Goal: Task Accomplishment & Management: Use online tool/utility

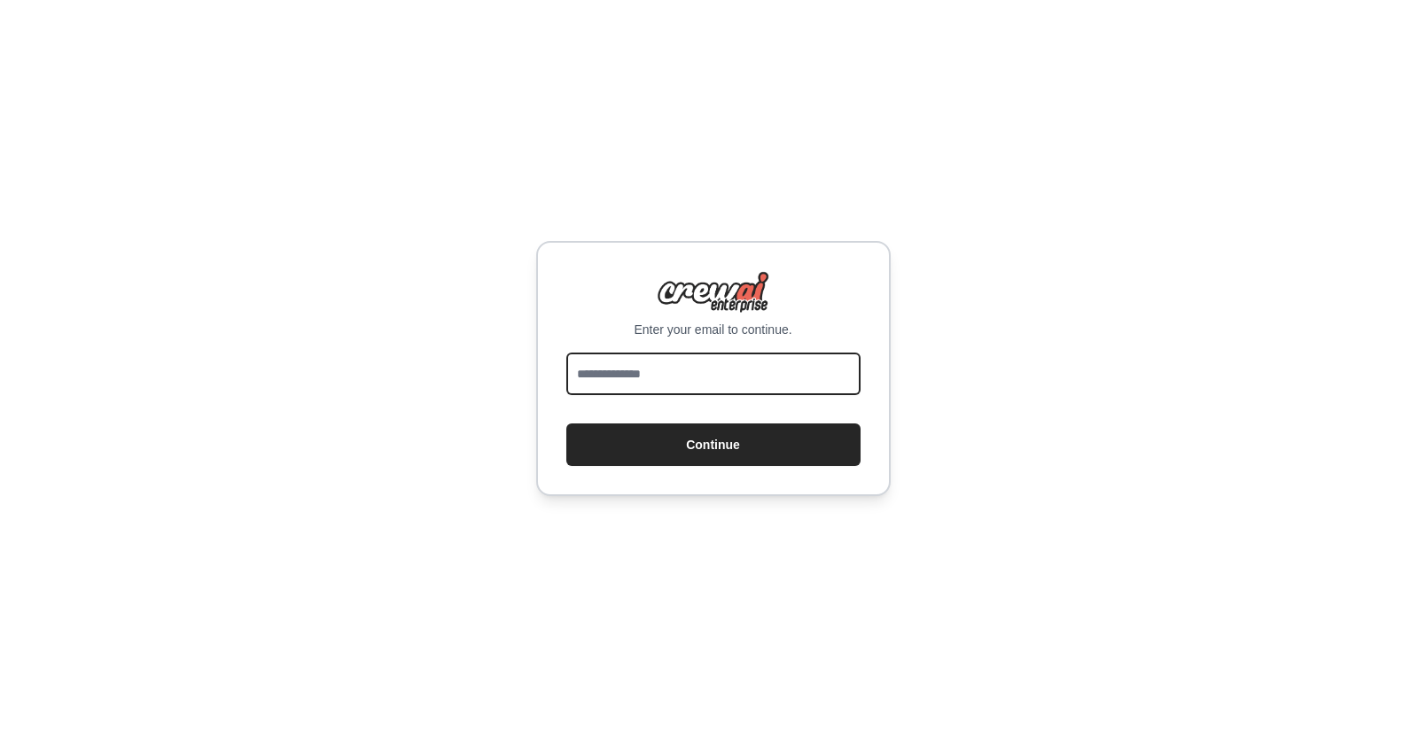
click at [654, 381] on input "email" at bounding box center [713, 374] width 294 height 43
click at [0, 736] on com-1password-button at bounding box center [0, 737] width 0 height 0
type input "**********"
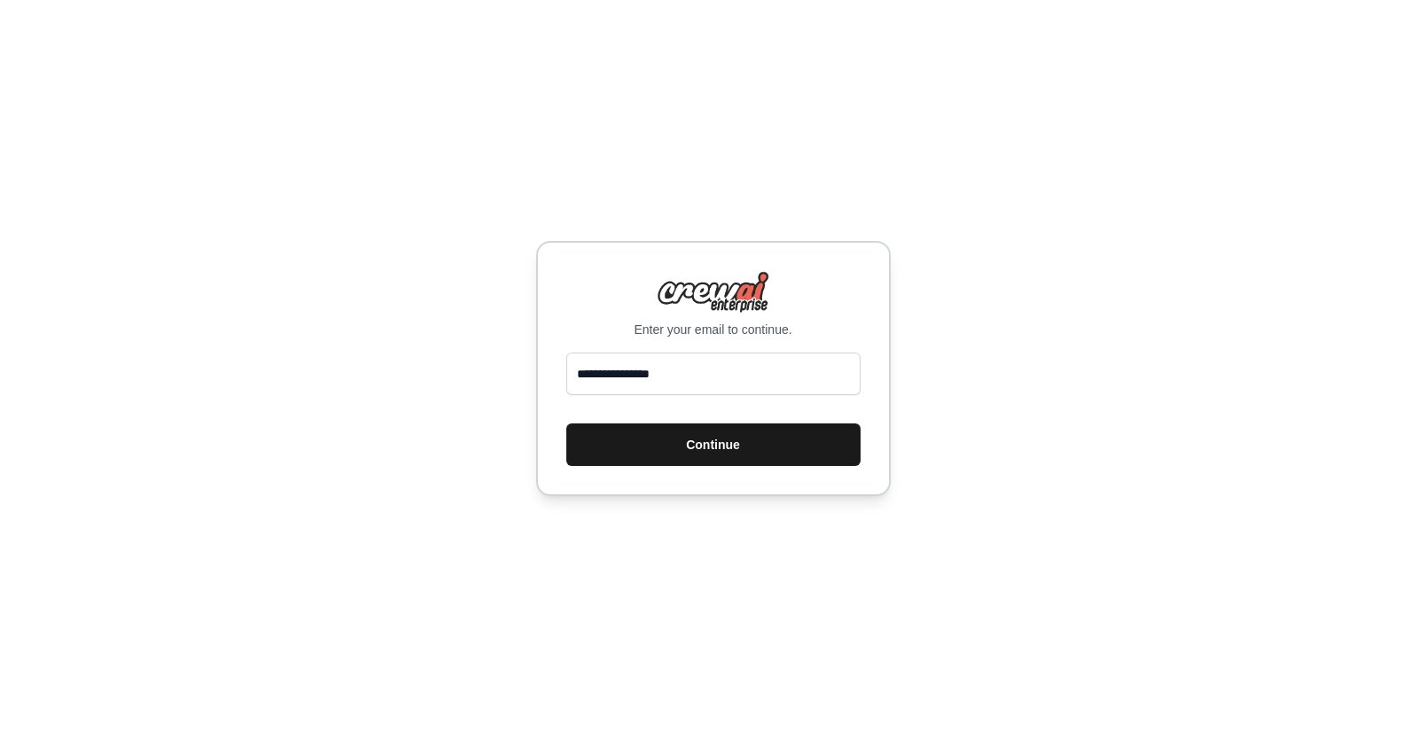
click at [676, 457] on button "Continue" at bounding box center [713, 445] width 294 height 43
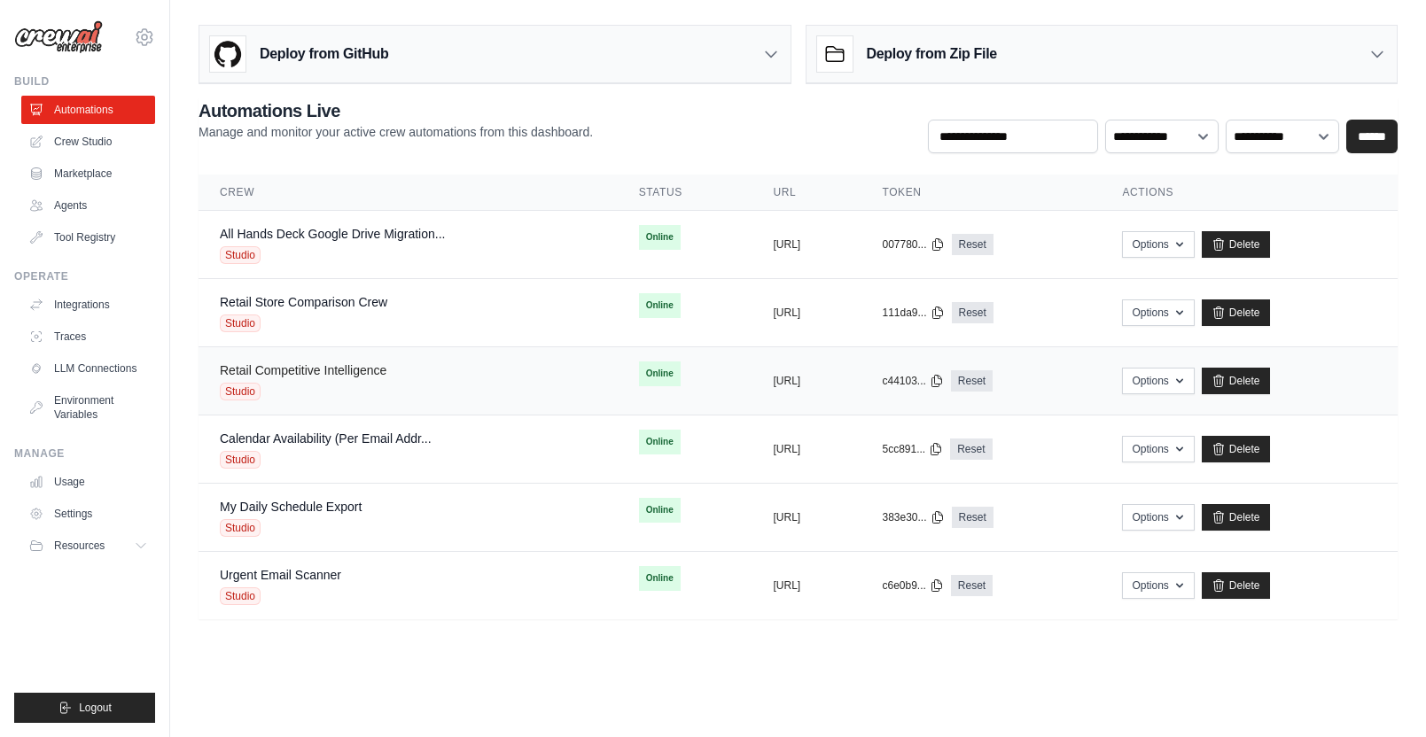
click at [369, 369] on link "Retail Competitive Intelligence" at bounding box center [303, 370] width 167 height 14
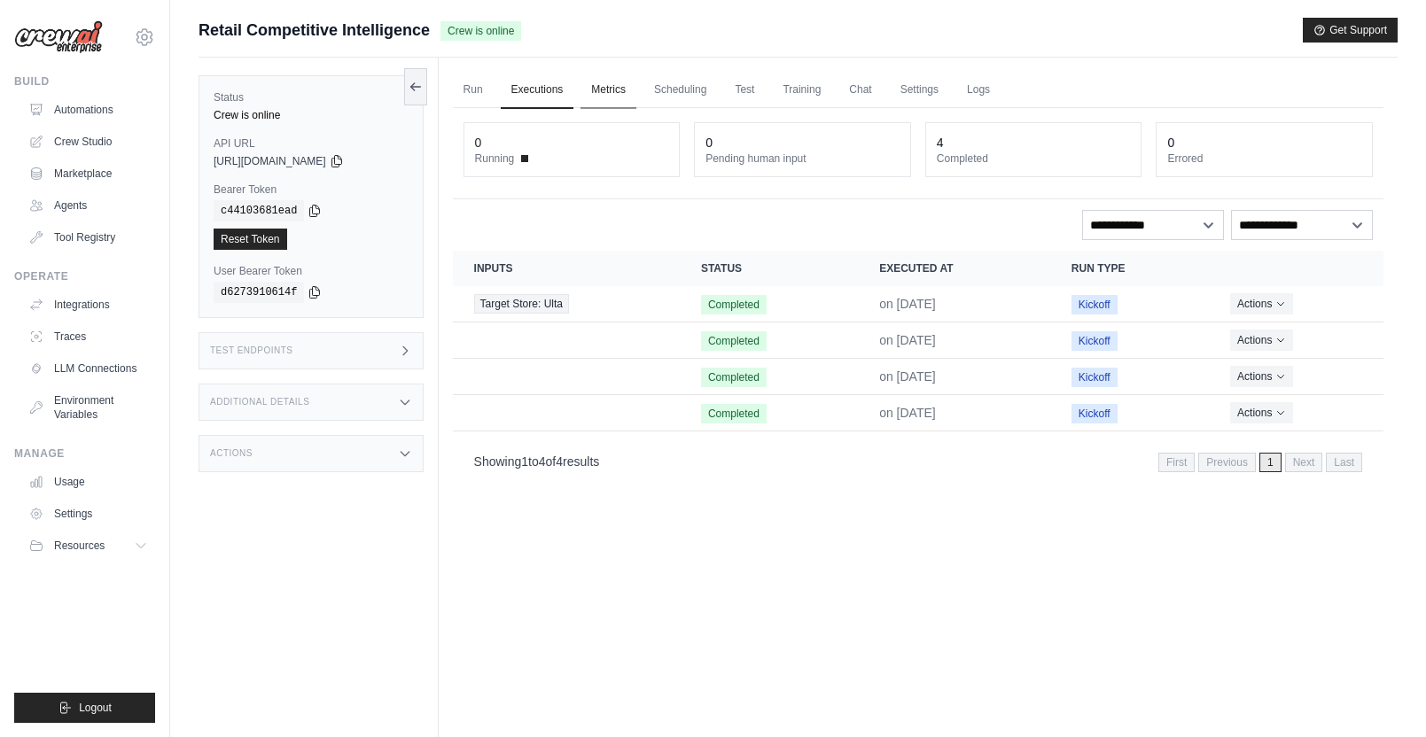
click at [618, 86] on link "Metrics" at bounding box center [608, 90] width 56 height 37
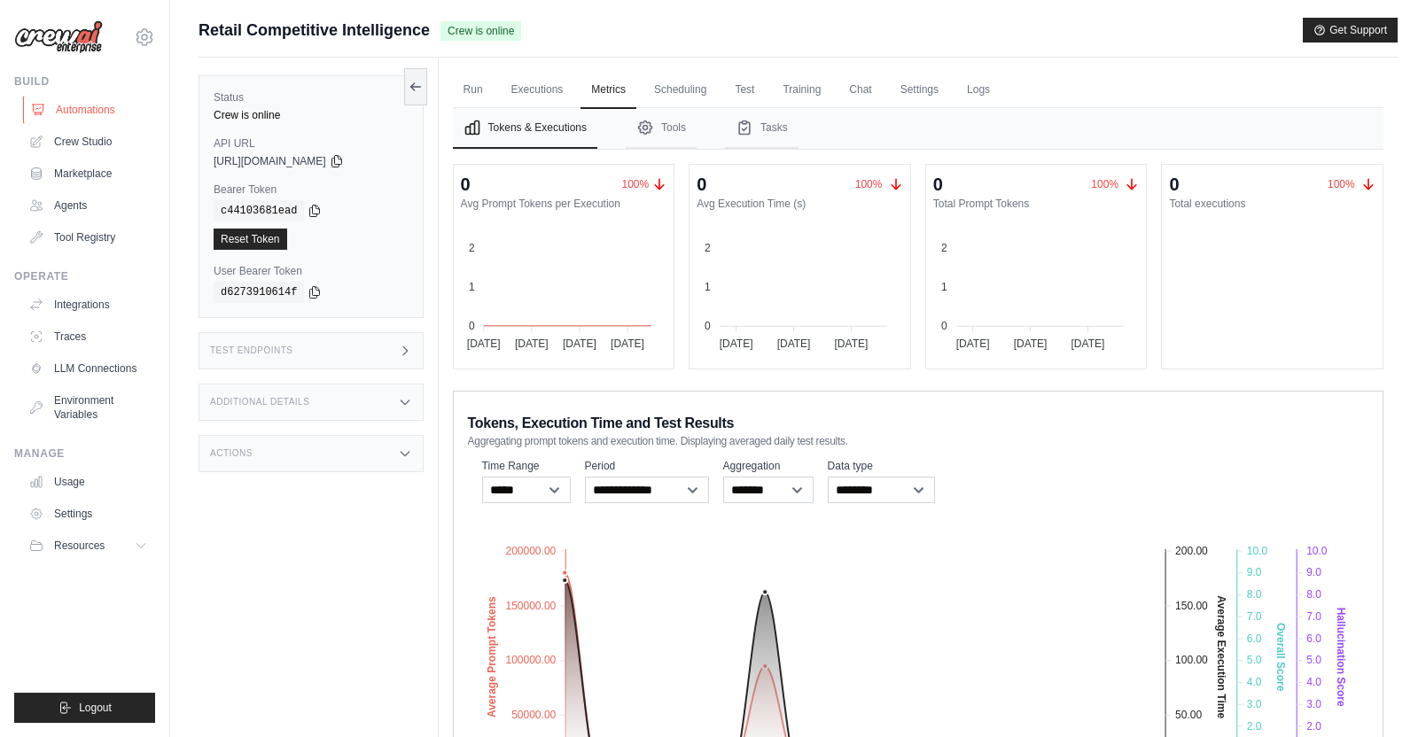
click at [92, 105] on link "Automations" at bounding box center [90, 110] width 134 height 28
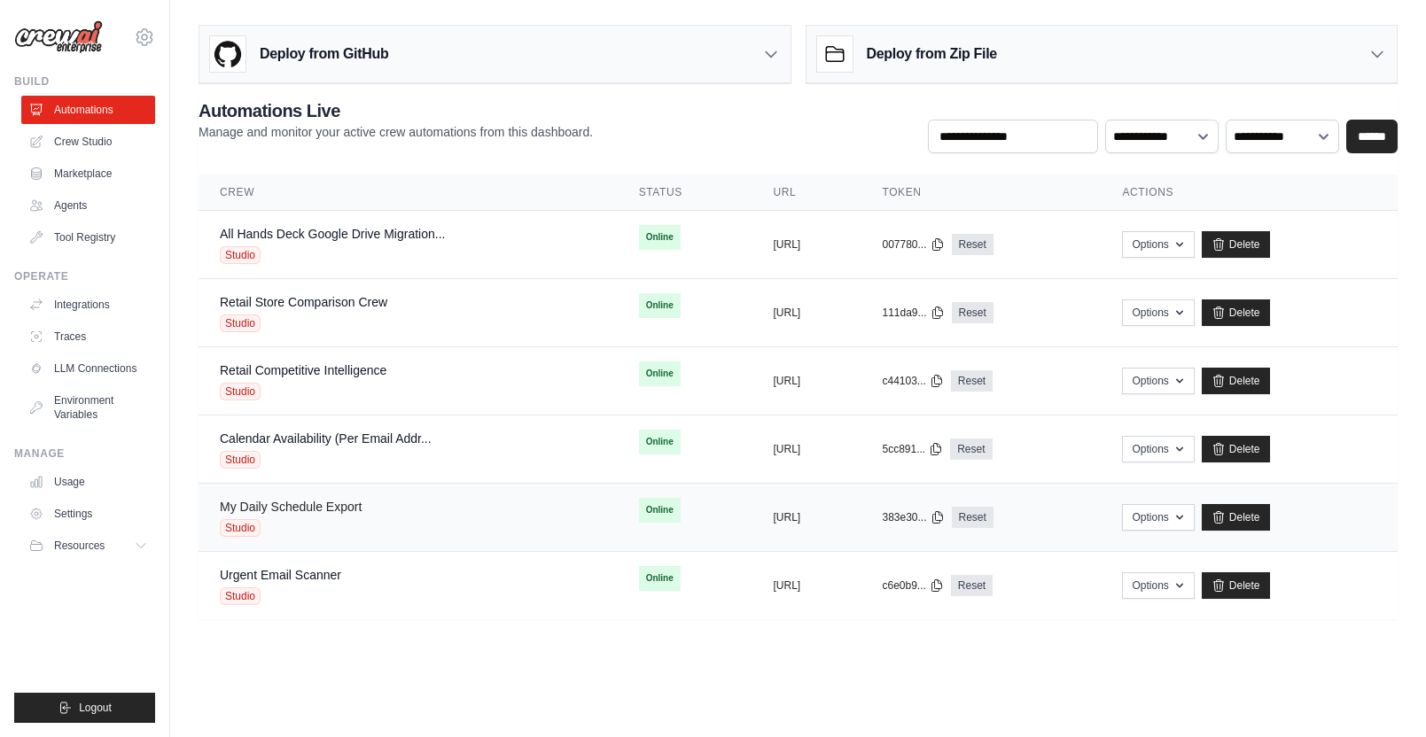
click at [358, 509] on link "My Daily Schedule Export" at bounding box center [291, 507] width 142 height 14
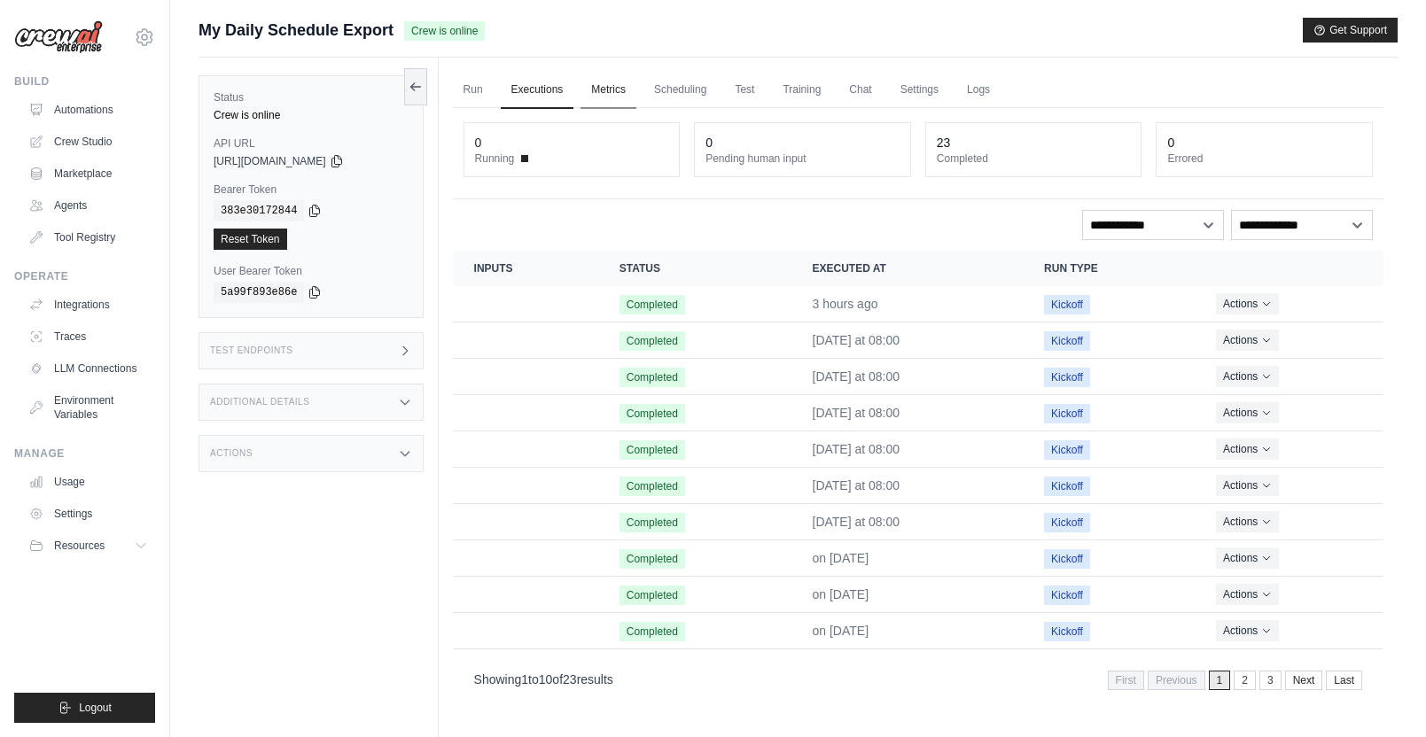
click at [598, 89] on link "Metrics" at bounding box center [608, 90] width 56 height 37
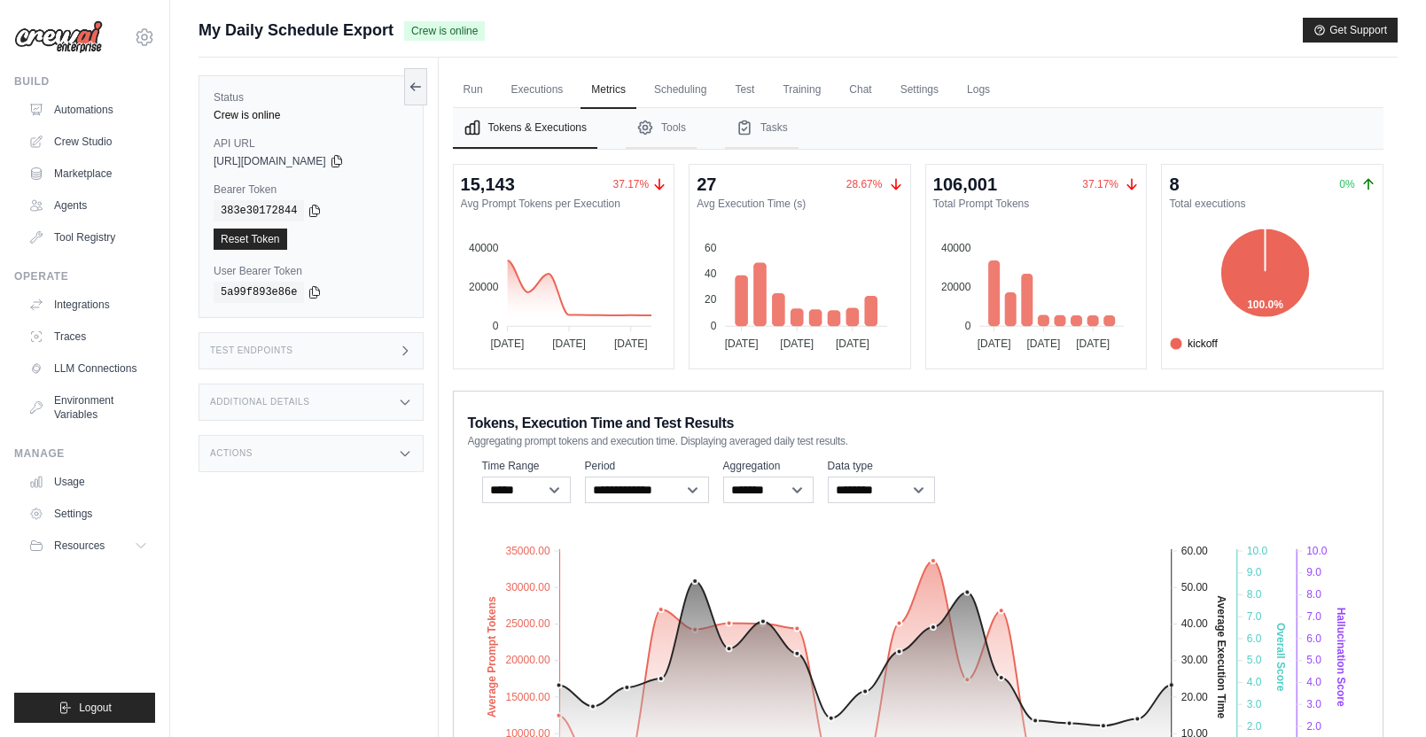
scroll to position [158, 0]
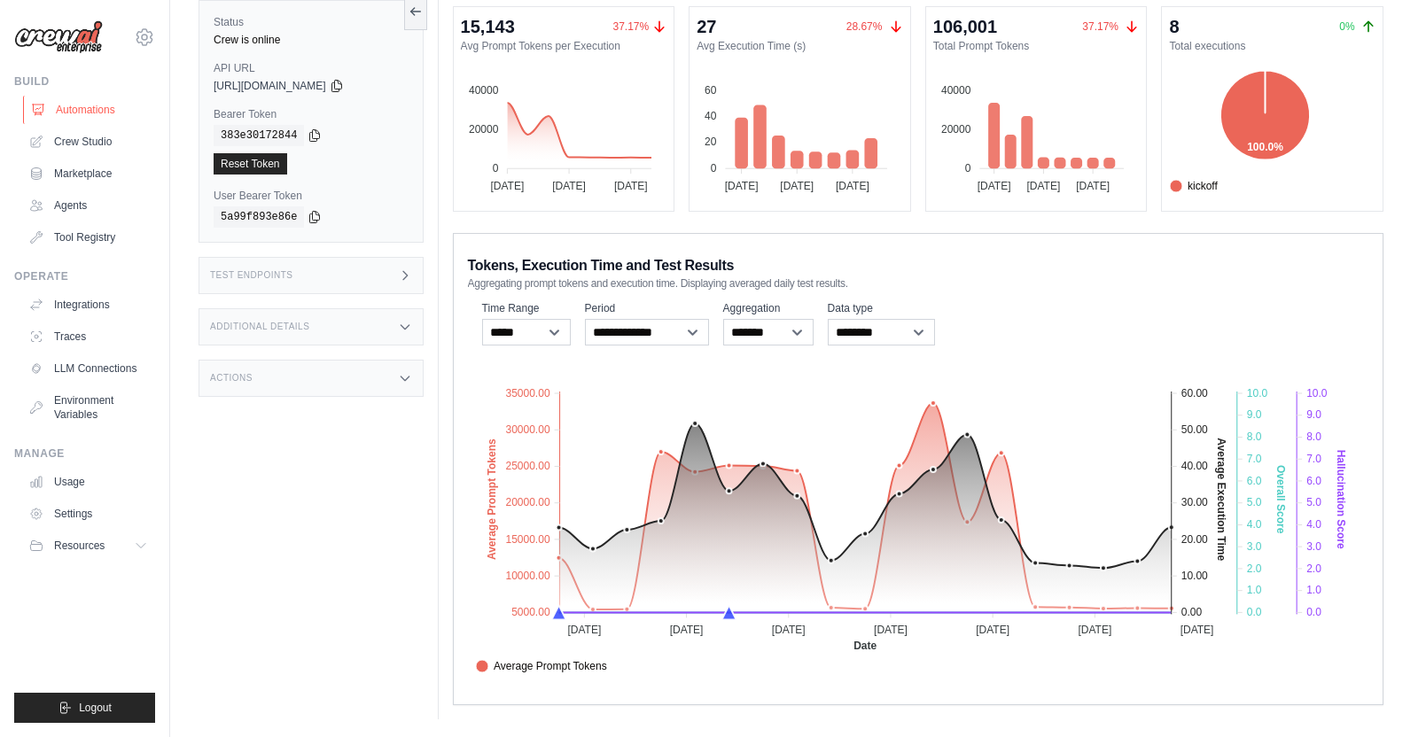
click at [105, 115] on link "Automations" at bounding box center [90, 110] width 134 height 28
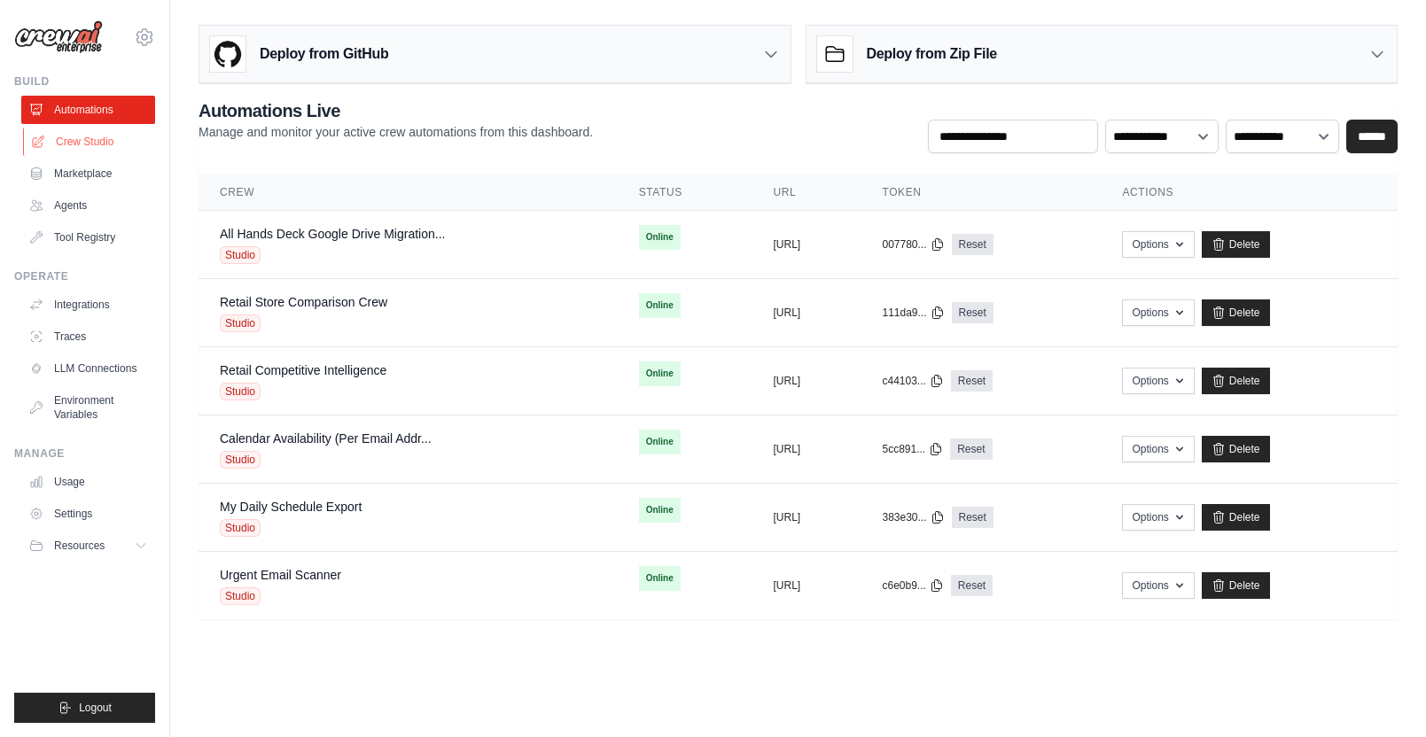
click at [87, 144] on link "Crew Studio" at bounding box center [90, 142] width 134 height 28
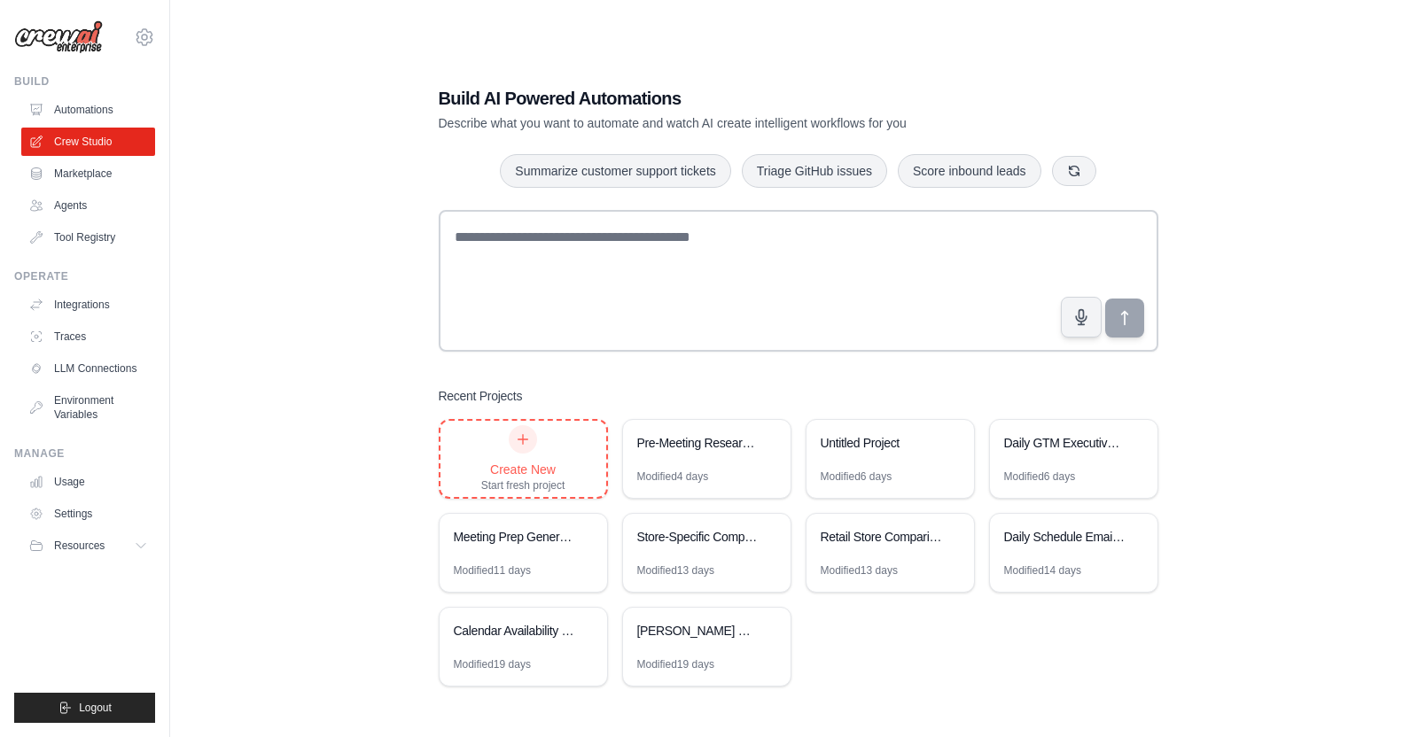
click at [511, 439] on div at bounding box center [523, 439] width 28 height 28
click at [735, 548] on div "Store-Specific Competitive Intelligence Automation" at bounding box center [697, 538] width 121 height 21
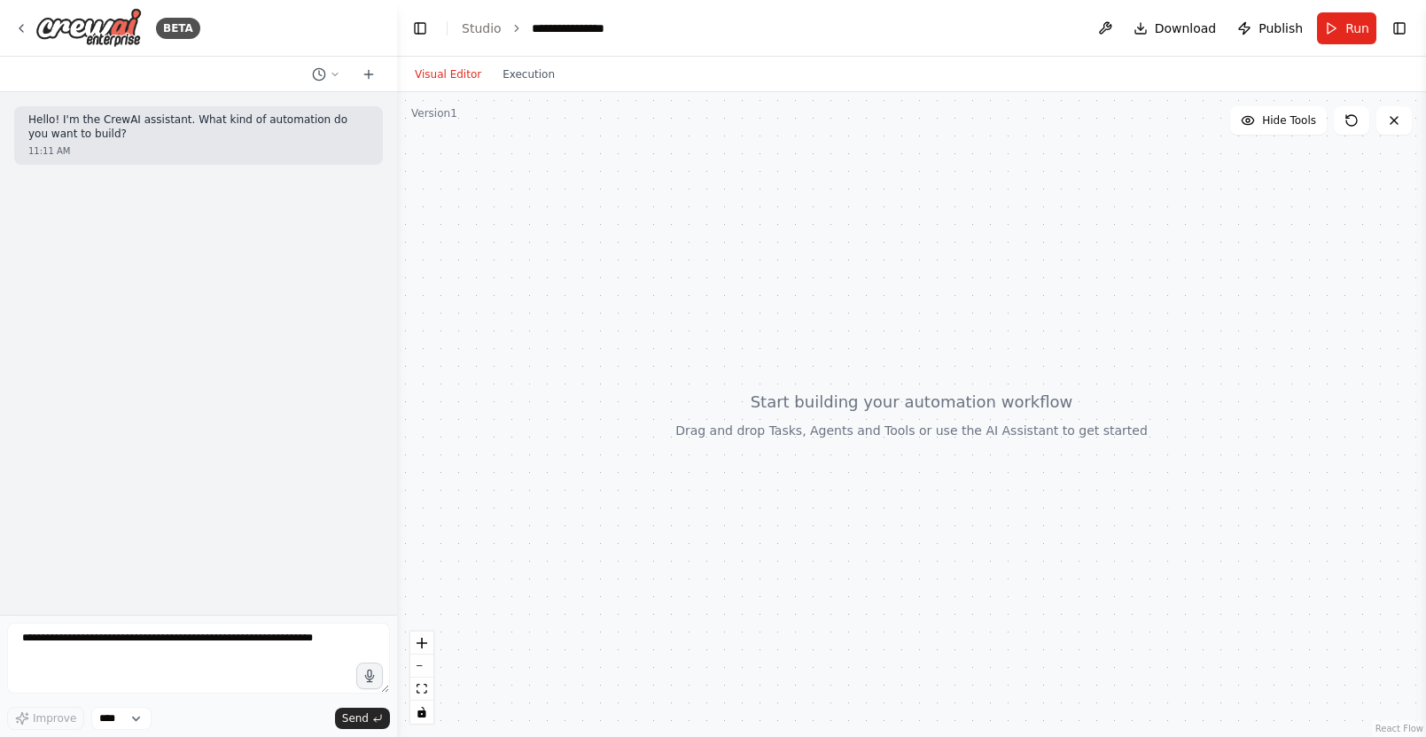
click at [1397, 20] on button "Toggle Right Sidebar" at bounding box center [1399, 28] width 25 height 25
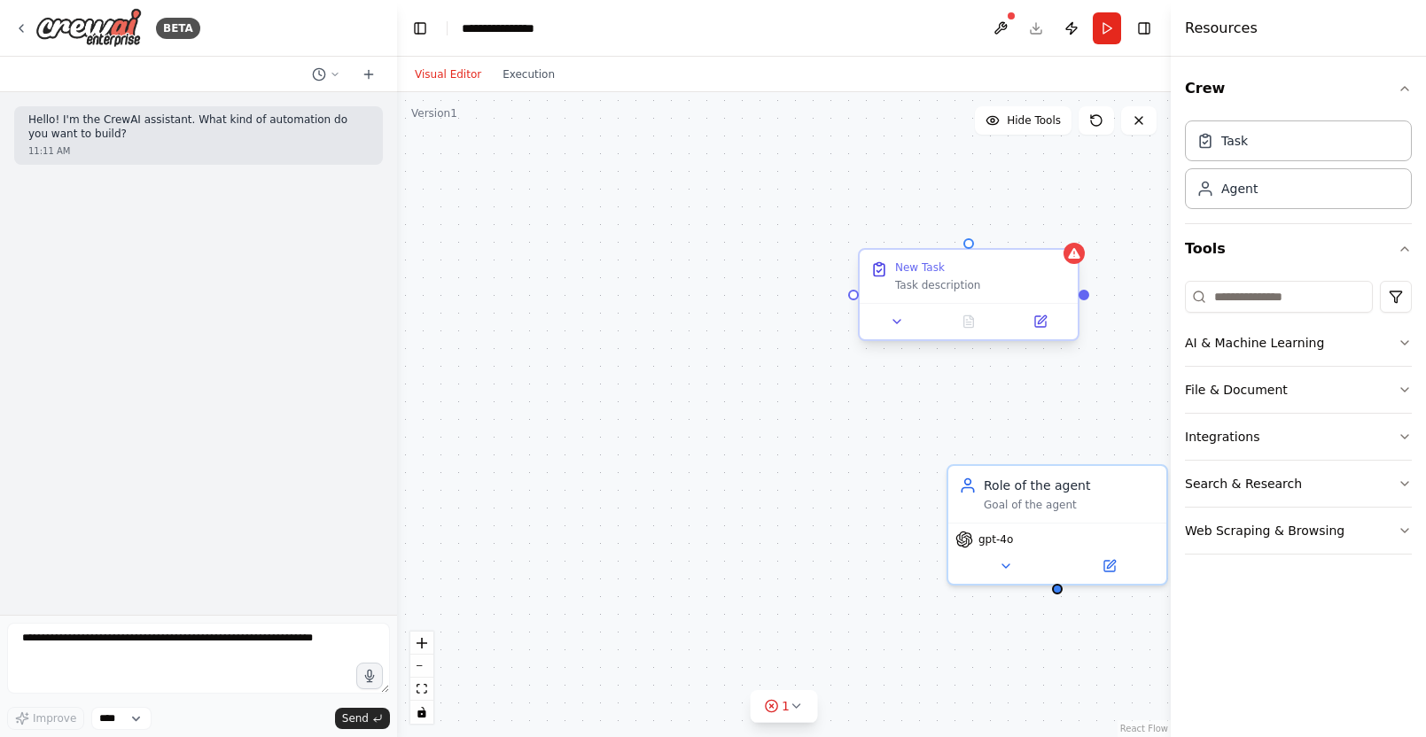
click at [1056, 274] on div "New Task" at bounding box center [981, 268] width 172 height 14
click at [1066, 237] on icon at bounding box center [1064, 234] width 7 height 10
click at [1015, 234] on button "Confirm" at bounding box center [1014, 233] width 63 height 21
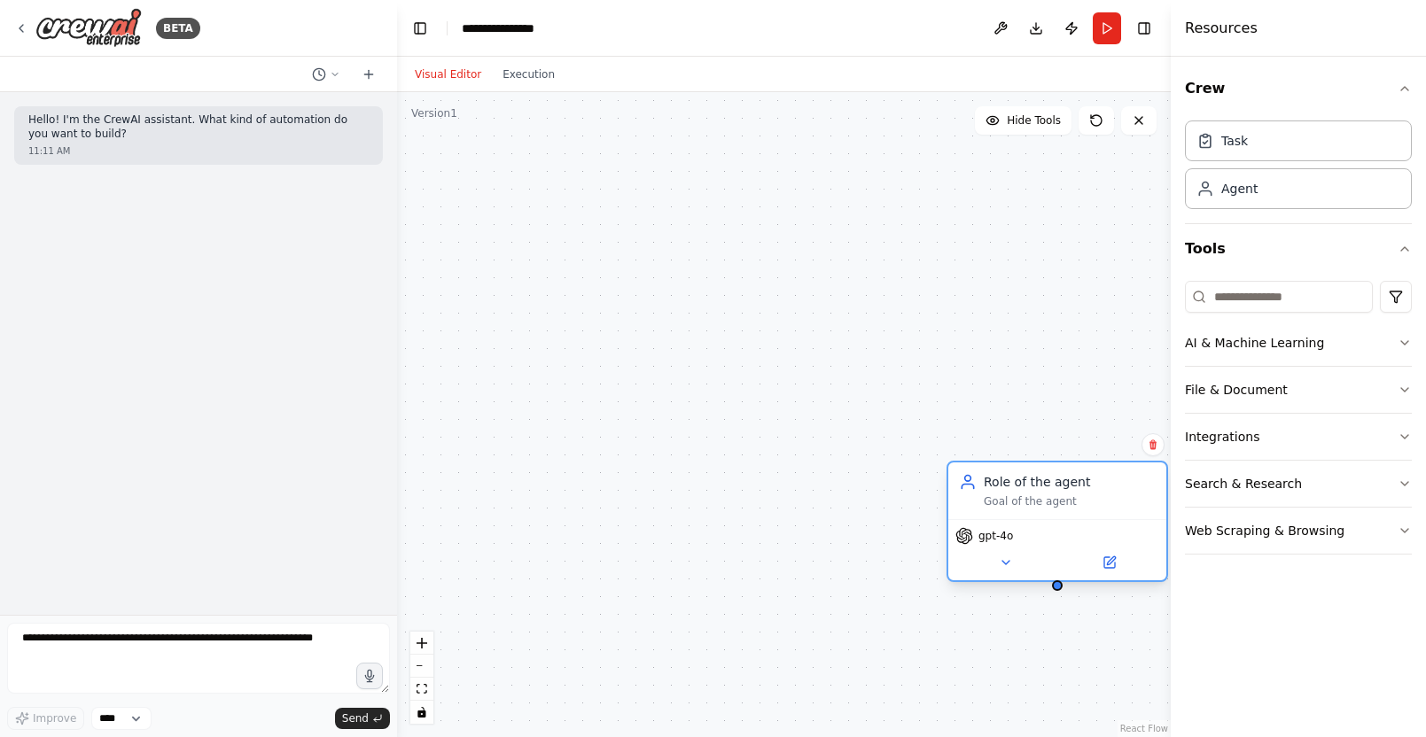
click at [1148, 480] on div "Role of the agent" at bounding box center [1070, 482] width 172 height 18
click at [1155, 440] on icon at bounding box center [1152, 444] width 11 height 11
click at [1109, 441] on button "Confirm" at bounding box center [1102, 444] width 63 height 21
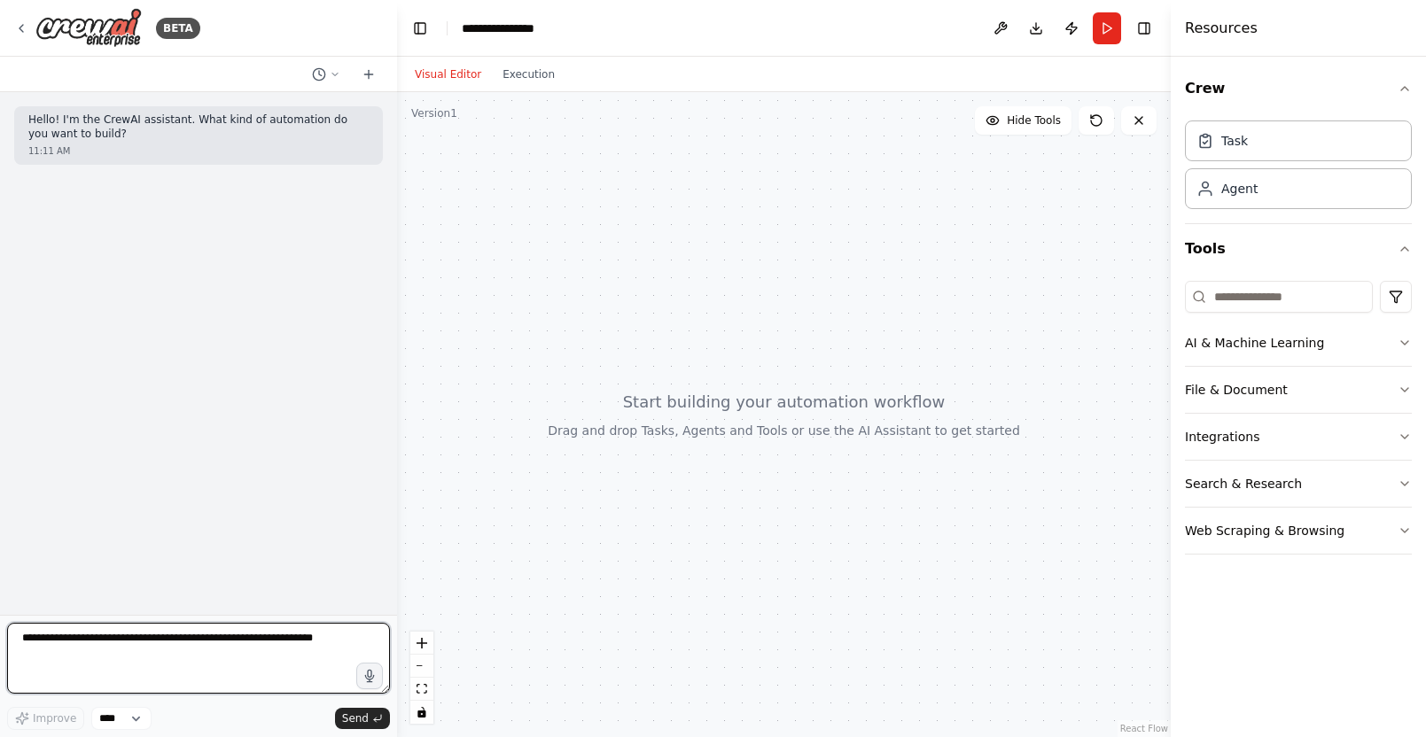
click at [268, 639] on textarea at bounding box center [198, 658] width 383 height 71
type textarea "**********"
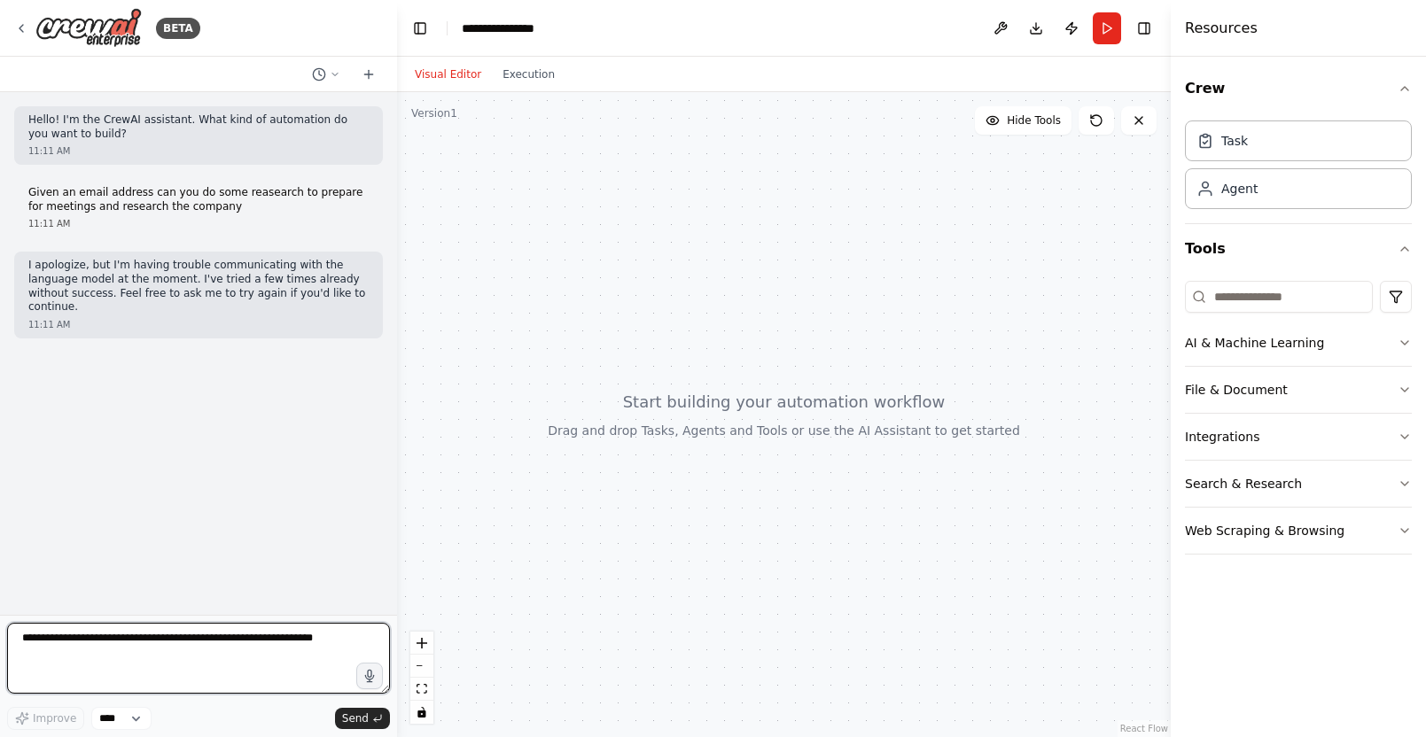
click at [118, 653] on textarea at bounding box center [198, 658] width 383 height 71
type textarea "**********"
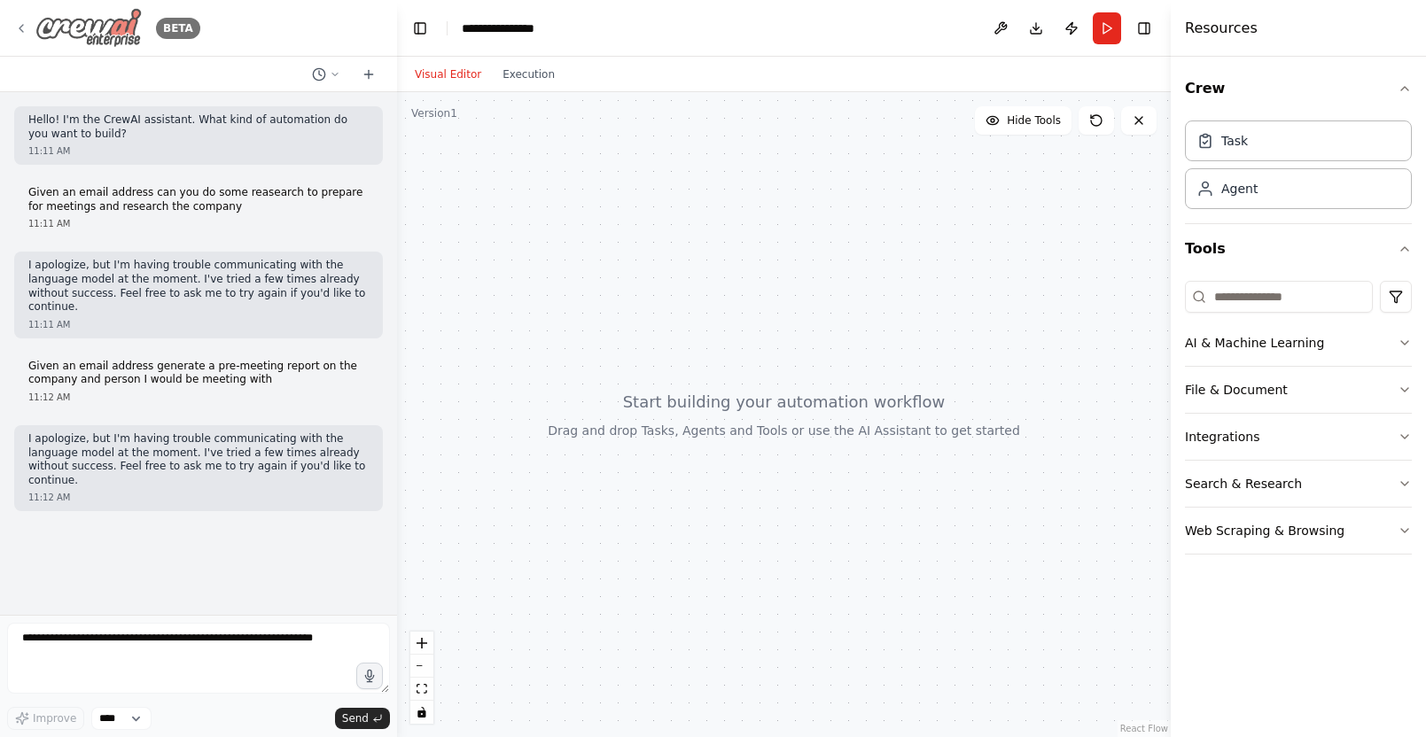
click at [15, 26] on icon at bounding box center [21, 28] width 14 height 14
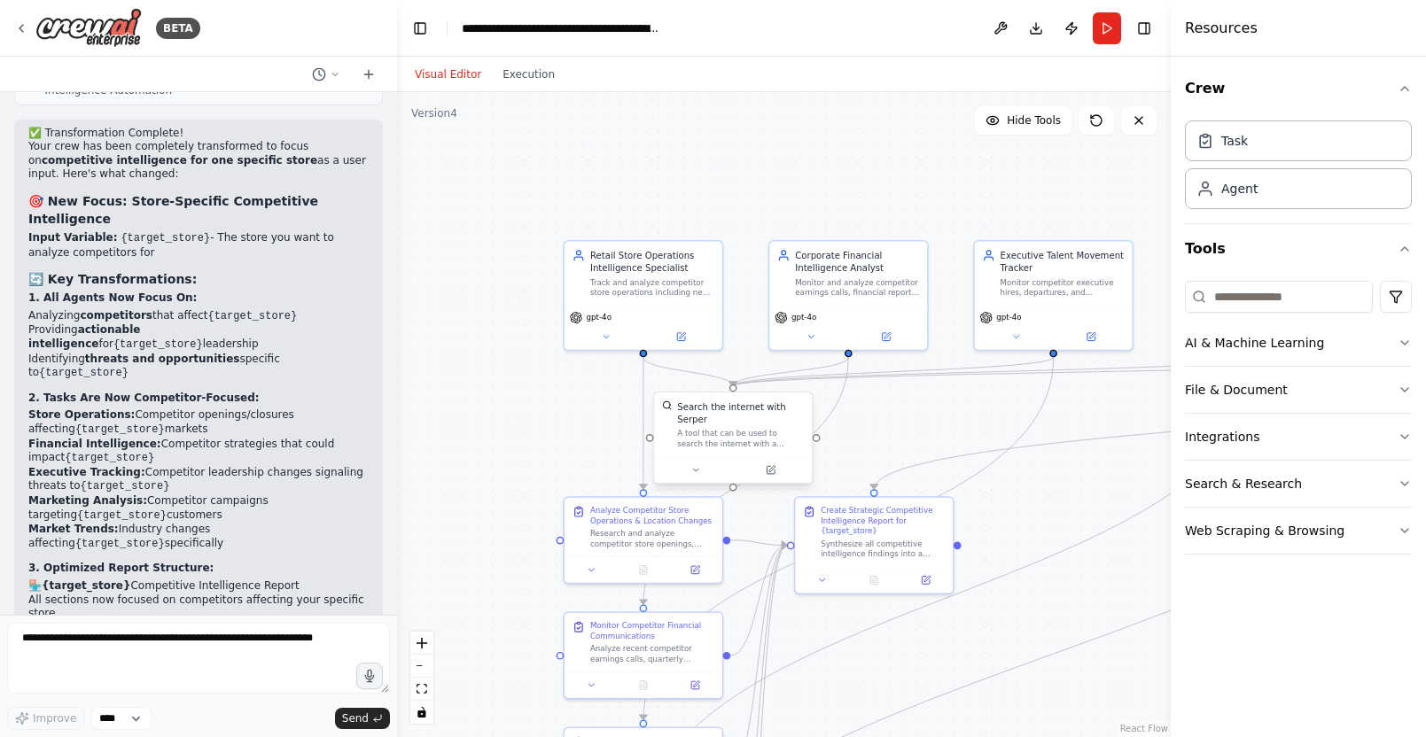
scroll to position [11043, 0]
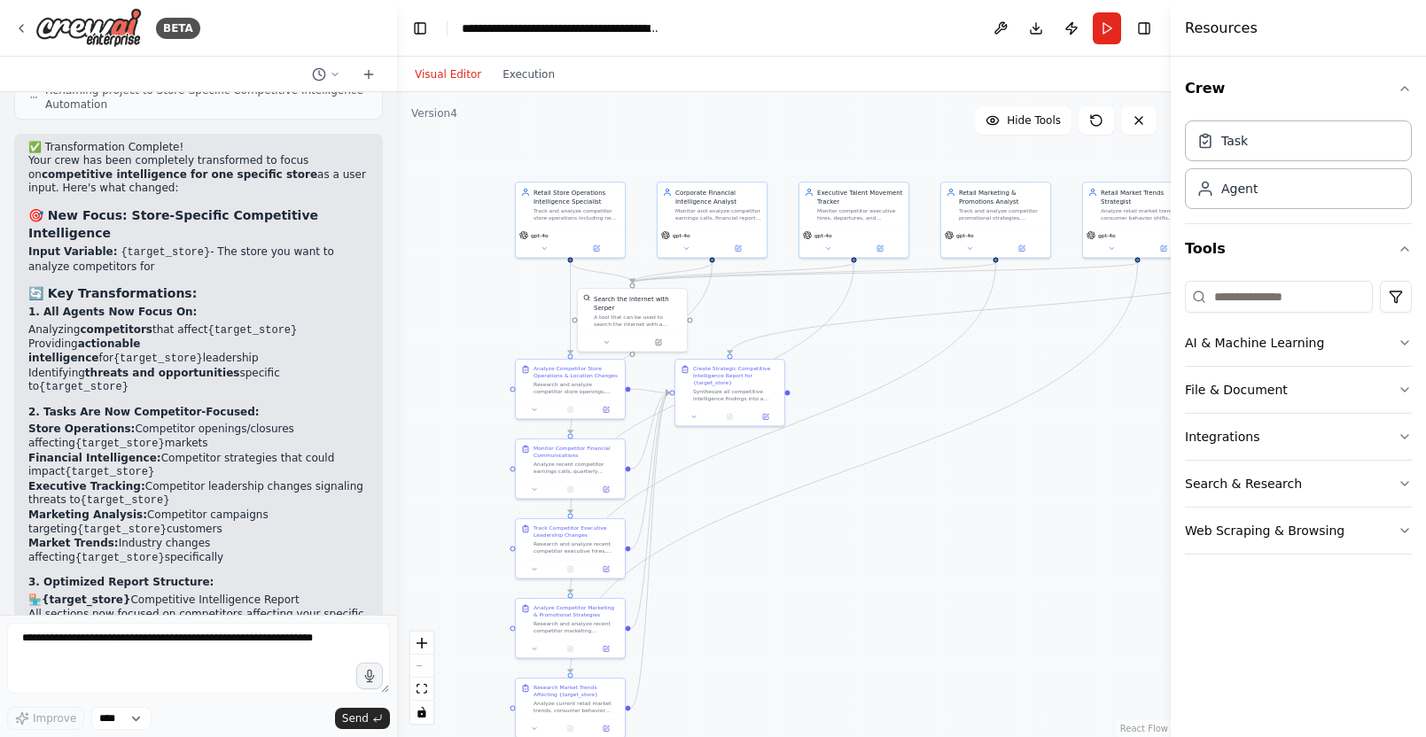
drag, startPoint x: 1062, startPoint y: 581, endPoint x: 930, endPoint y: 443, distance: 190.5
click at [930, 443] on div ".deletable-edge-delete-btn { width: 20px; height: 20px; border: 0px solid #ffff…" at bounding box center [784, 414] width 774 height 645
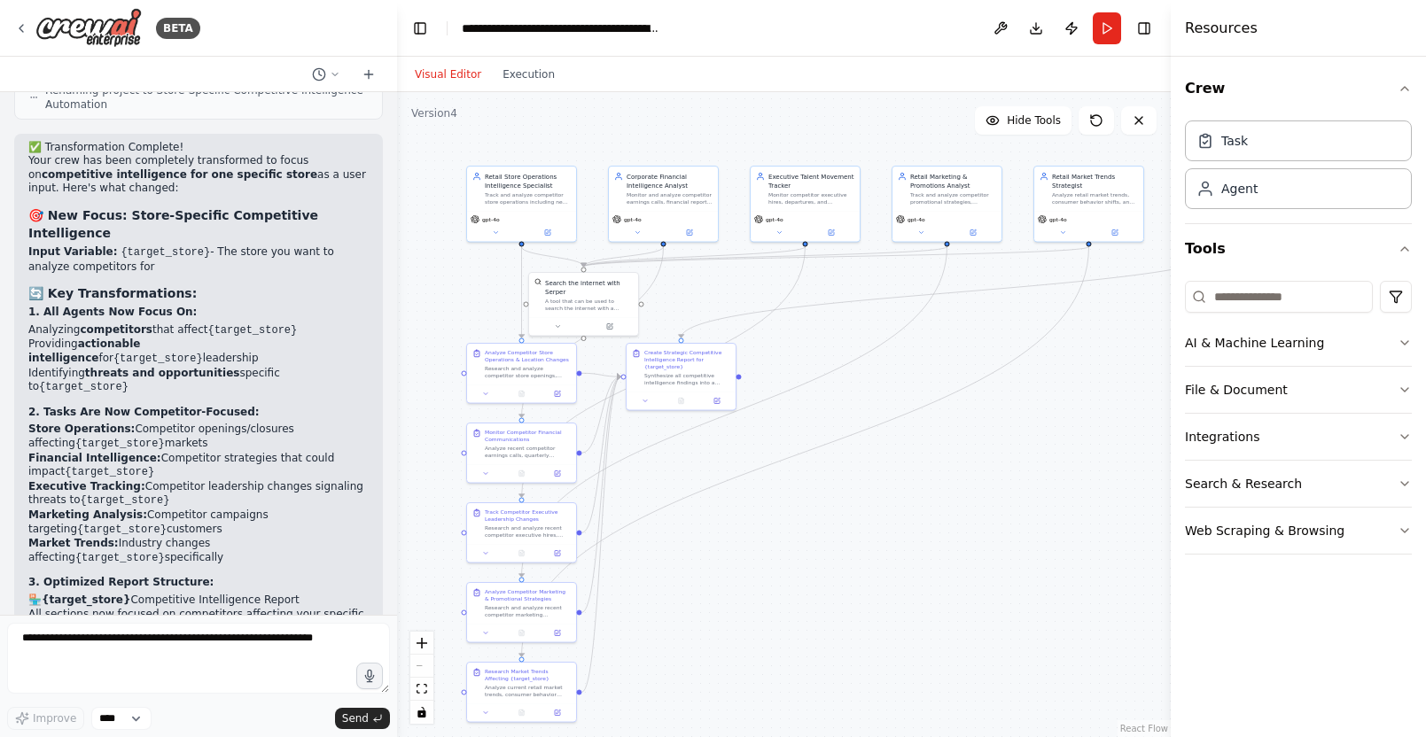
drag, startPoint x: 976, startPoint y: 471, endPoint x: 946, endPoint y: 488, distance: 33.7
click at [946, 488] on div ".deletable-edge-delete-btn { width: 20px; height: 20px; border: 0px solid #ffff…" at bounding box center [784, 414] width 774 height 645
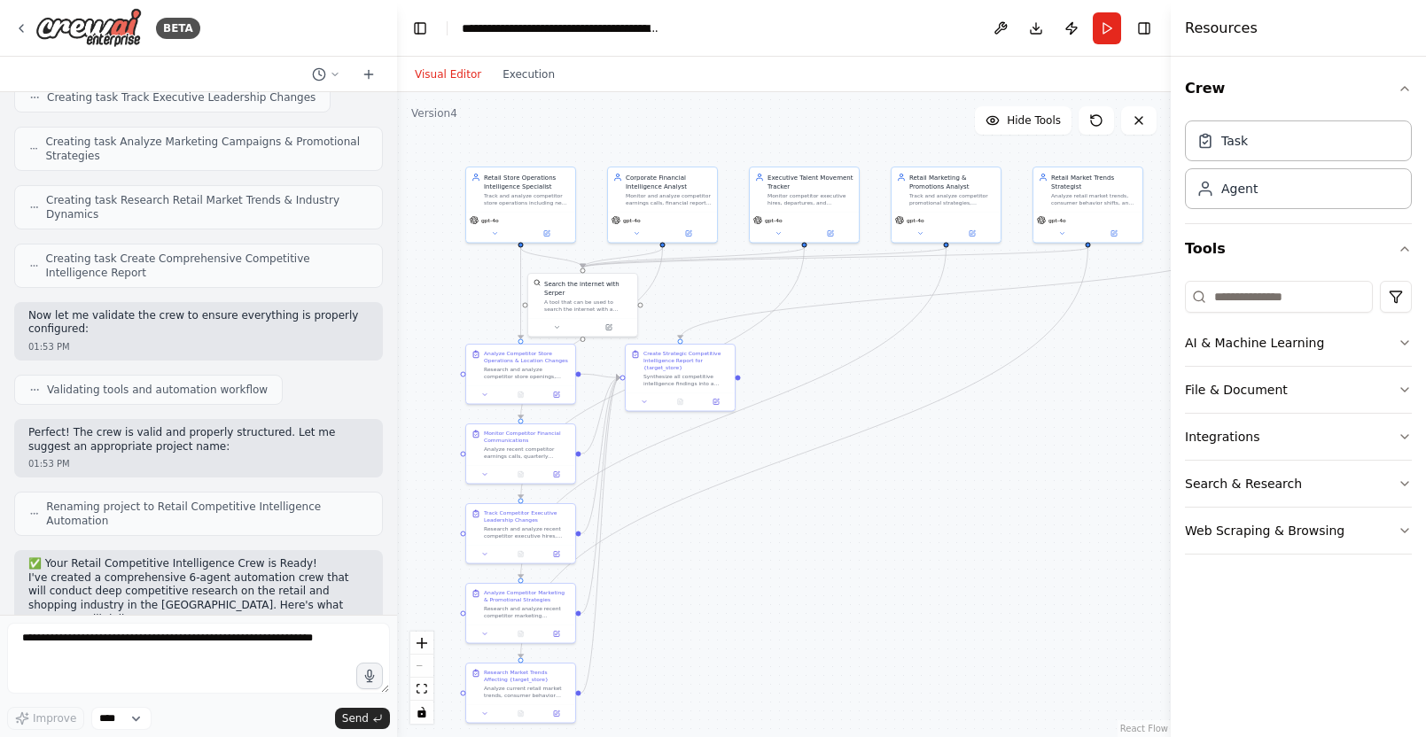
scroll to position [1205, 0]
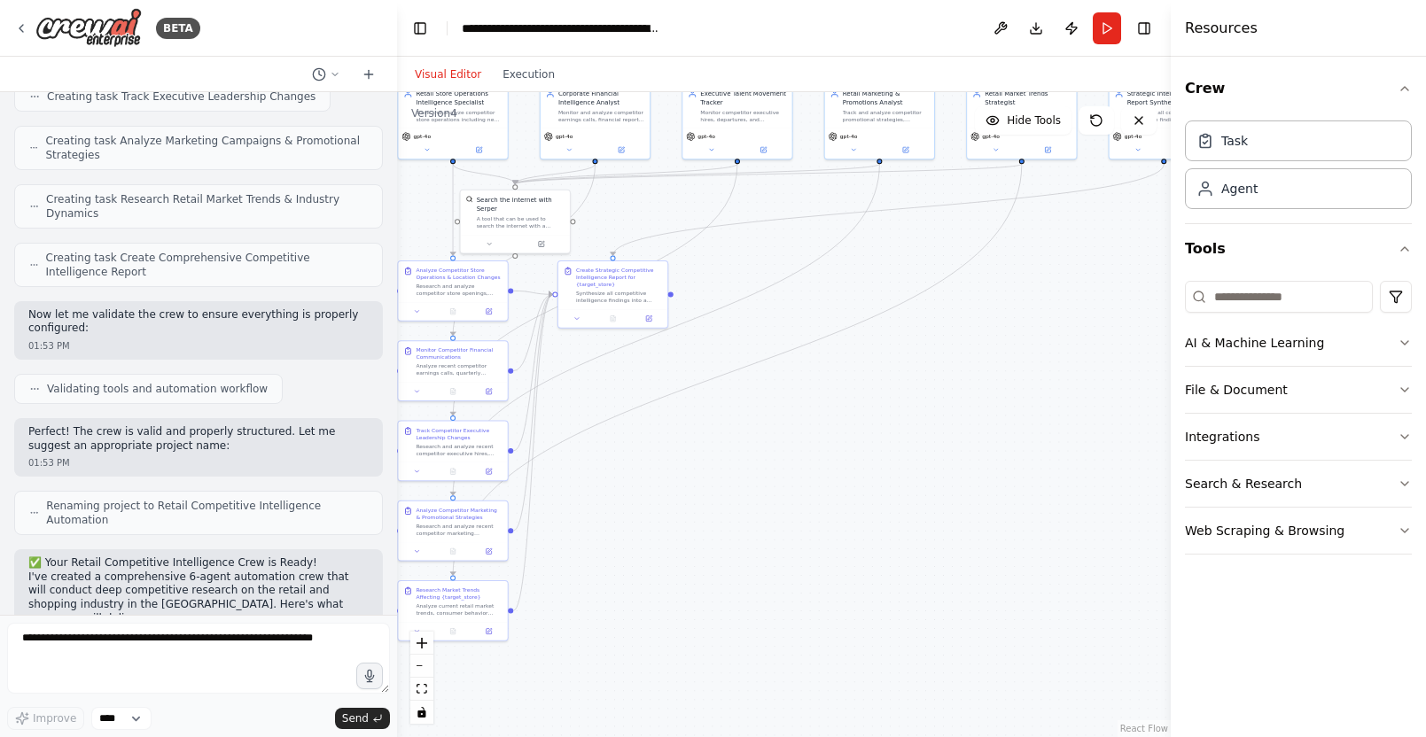
drag, startPoint x: 1035, startPoint y: 476, endPoint x: 974, endPoint y: 401, distance: 96.3
click at [974, 401] on div ".deletable-edge-delete-btn { width: 20px; height: 20px; border: 0px solid #ffff…" at bounding box center [784, 414] width 774 height 645
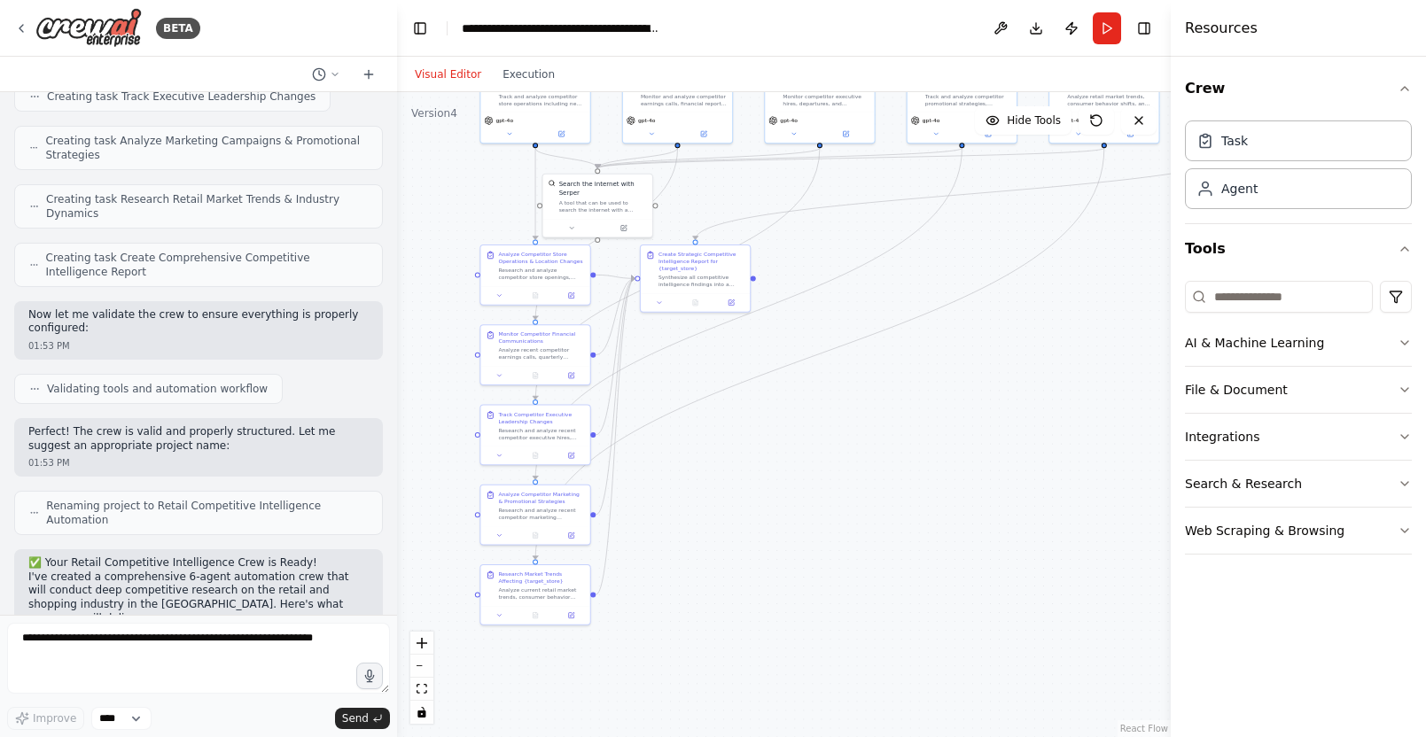
drag, startPoint x: 850, startPoint y: 428, endPoint x: 867, endPoint y: 408, distance: 27.0
click at [891, 416] on div ".deletable-edge-delete-btn { width: 20px; height: 20px; border: 0px solid #ffff…" at bounding box center [784, 414] width 774 height 645
drag, startPoint x: 1254, startPoint y: 432, endPoint x: 1299, endPoint y: 432, distance: 45.2
click at [1255, 432] on button "Integrations" at bounding box center [1298, 437] width 227 height 46
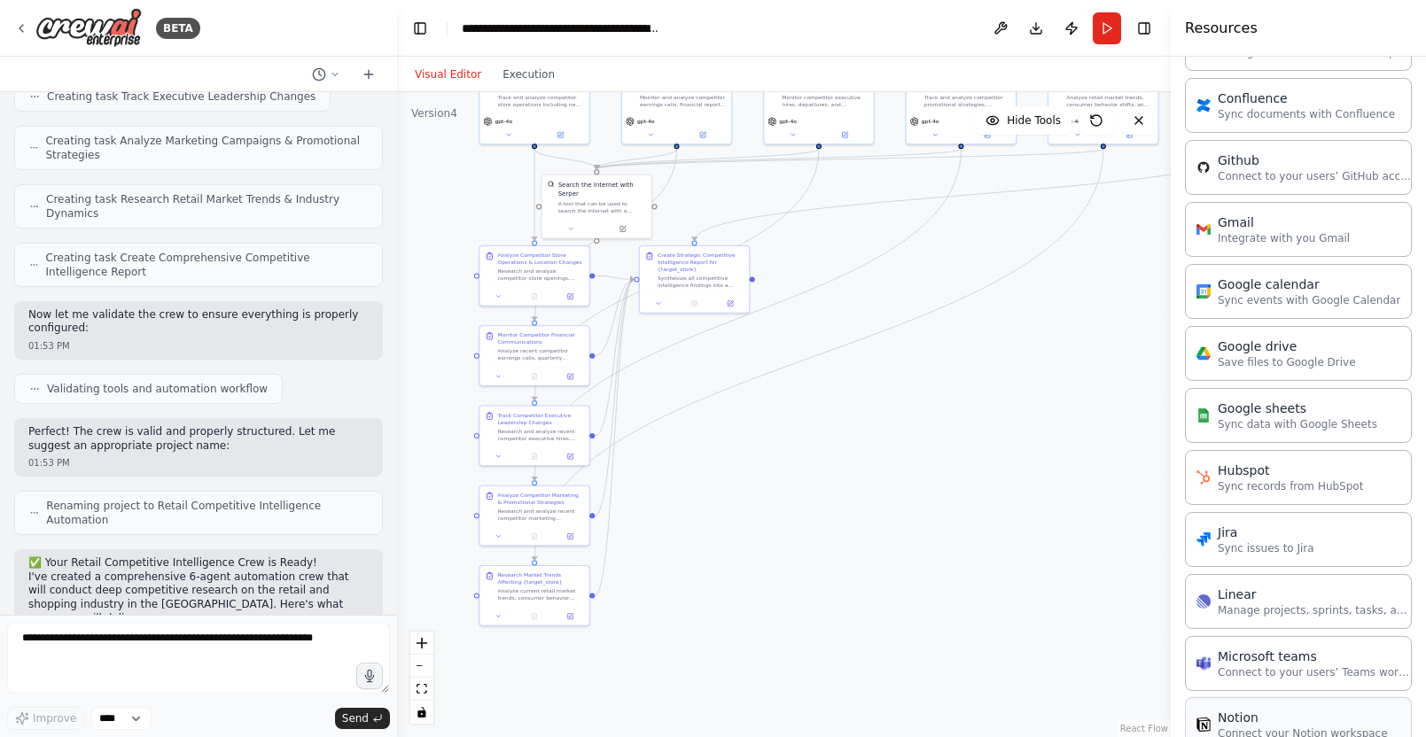
scroll to position [872, 0]
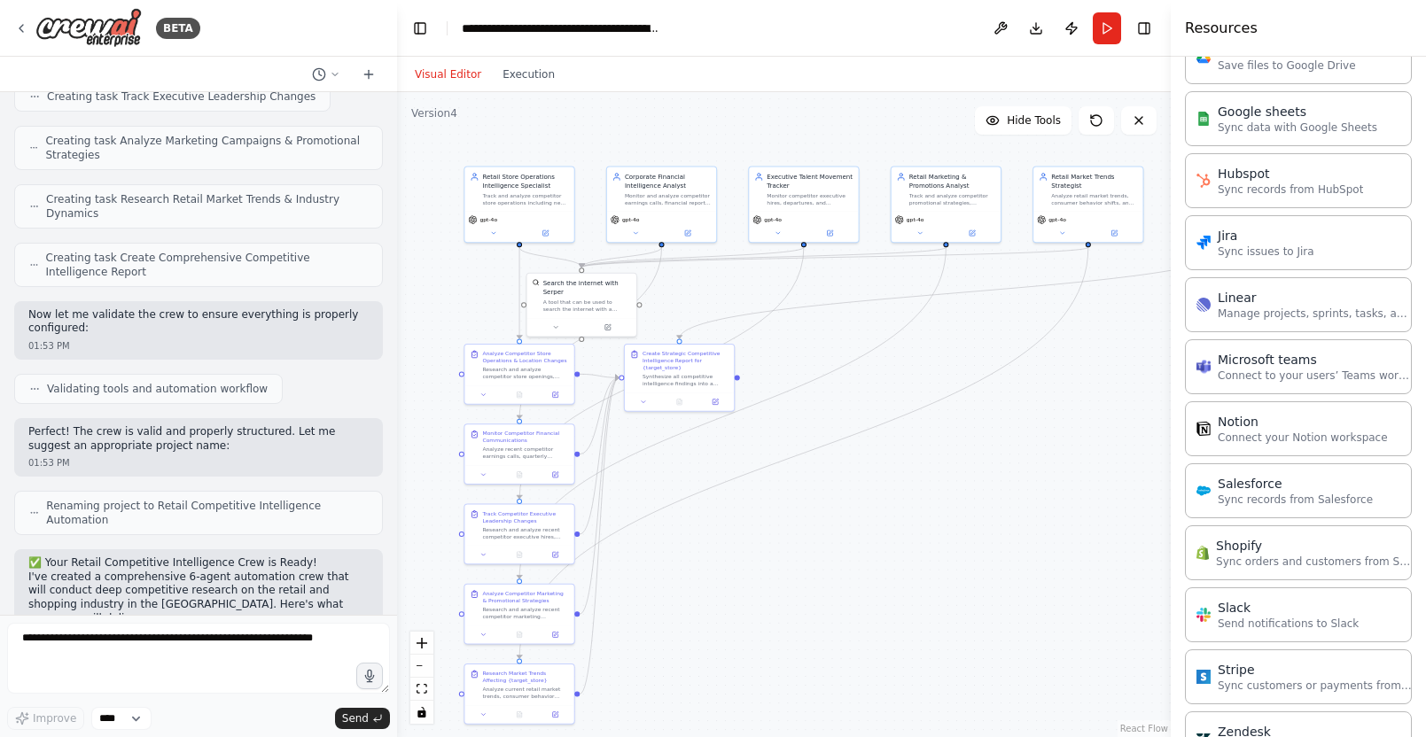
drag, startPoint x: 893, startPoint y: 409, endPoint x: 895, endPoint y: 500, distance: 90.4
click at [878, 508] on div ".deletable-edge-delete-btn { width: 20px; height: 20px; border: 0px solid #ffff…" at bounding box center [784, 414] width 774 height 645
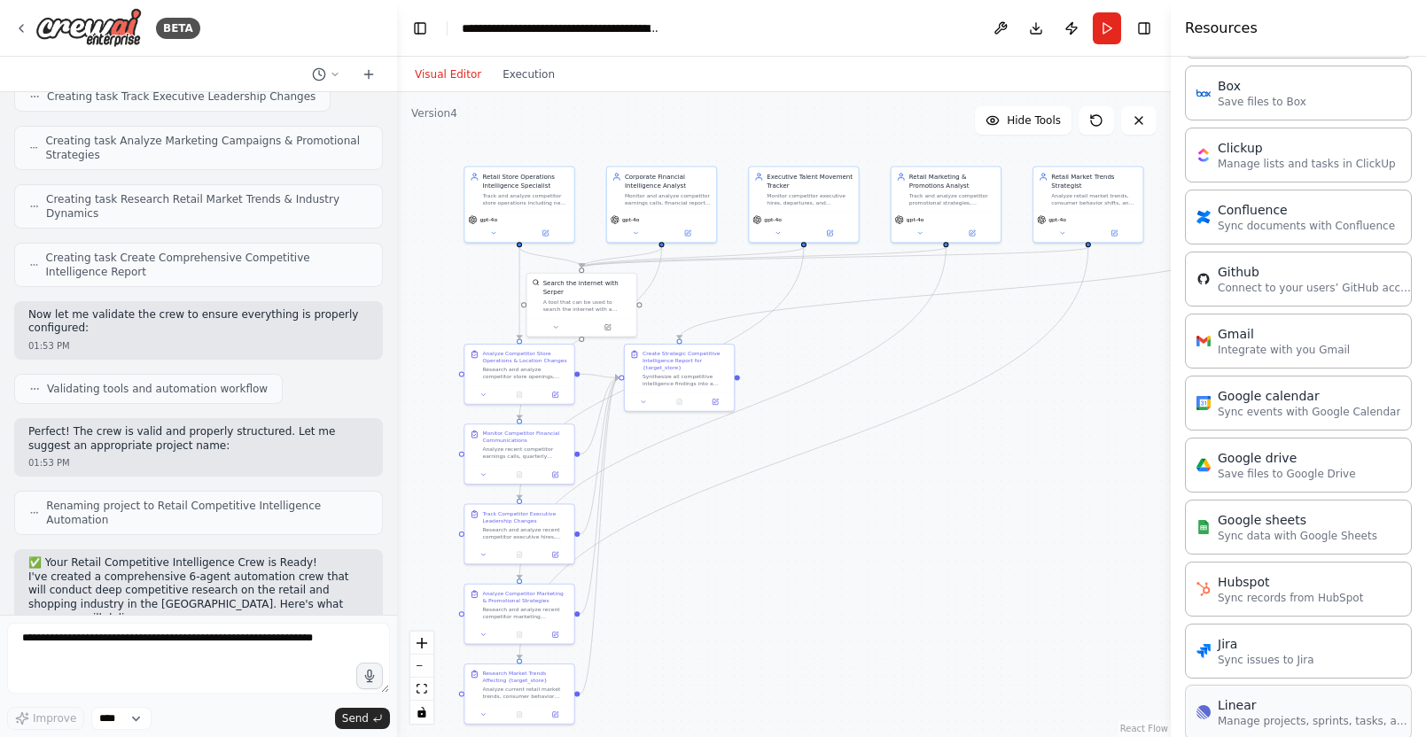
scroll to position [425, 0]
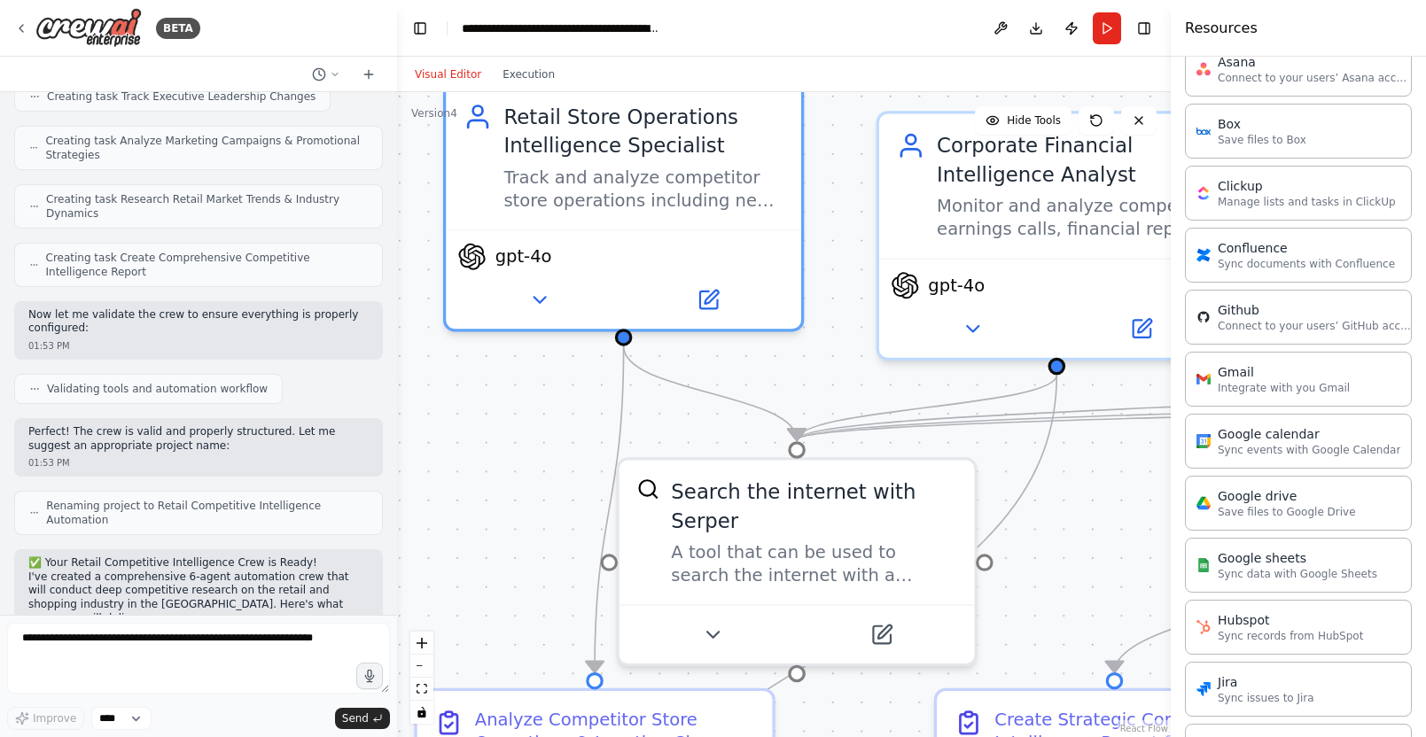
drag, startPoint x: 494, startPoint y: 355, endPoint x: 502, endPoint y: 377, distance: 22.7
click at [524, 318] on div "gpt-4o" at bounding box center [623, 278] width 355 height 99
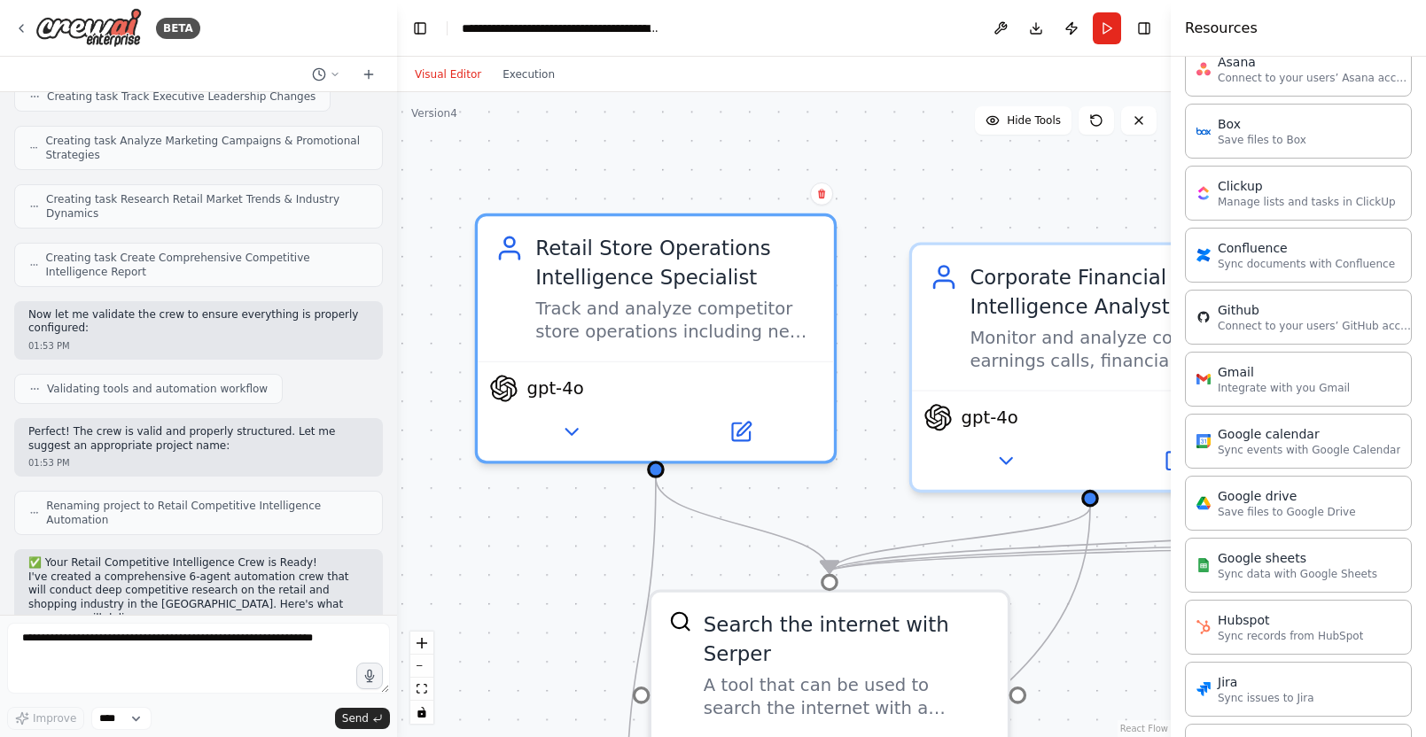
drag, startPoint x: 504, startPoint y: 393, endPoint x: 533, endPoint y: 516, distance: 125.7
click at [533, 517] on div ".deletable-edge-delete-btn { width: 20px; height: 20px; border: 0px solid #ffff…" at bounding box center [784, 414] width 774 height 645
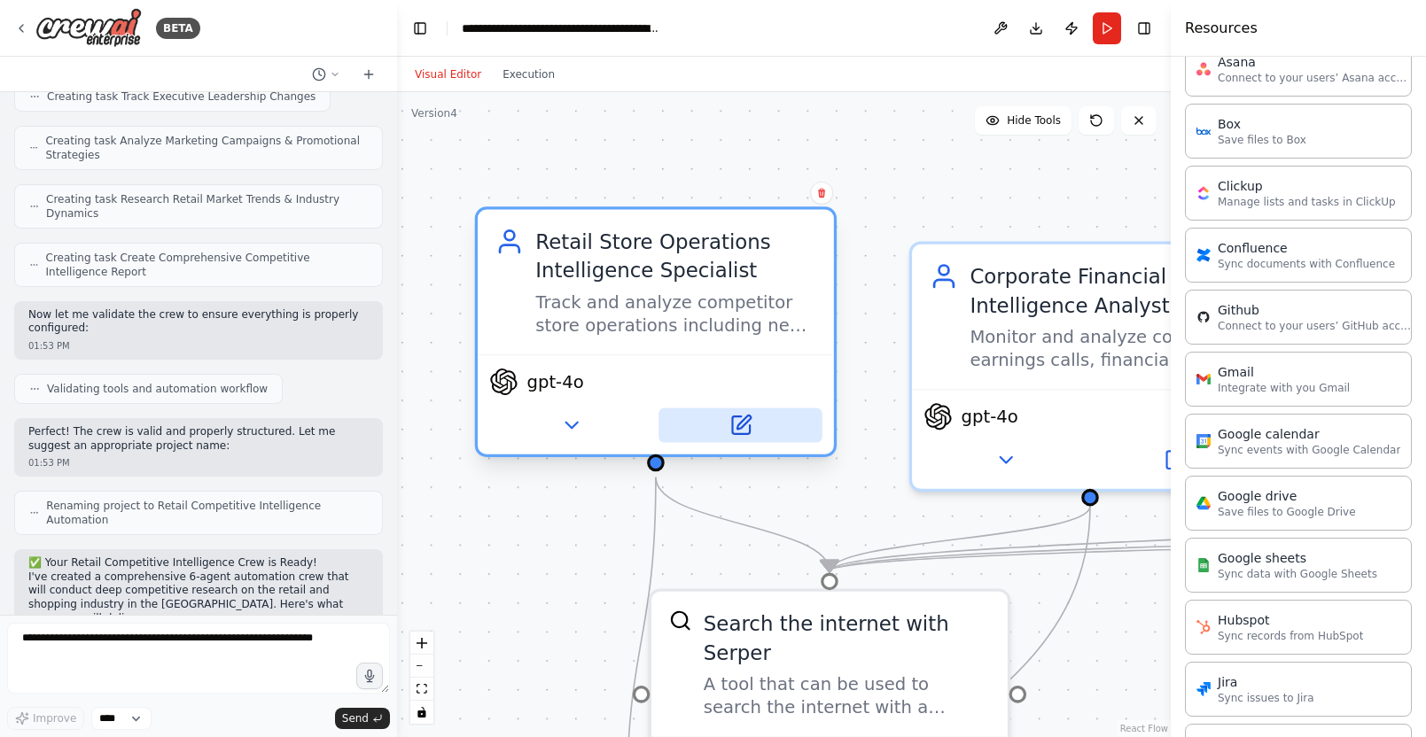
click at [732, 418] on icon at bounding box center [741, 425] width 18 height 18
click at [746, 423] on icon at bounding box center [739, 425] width 23 height 23
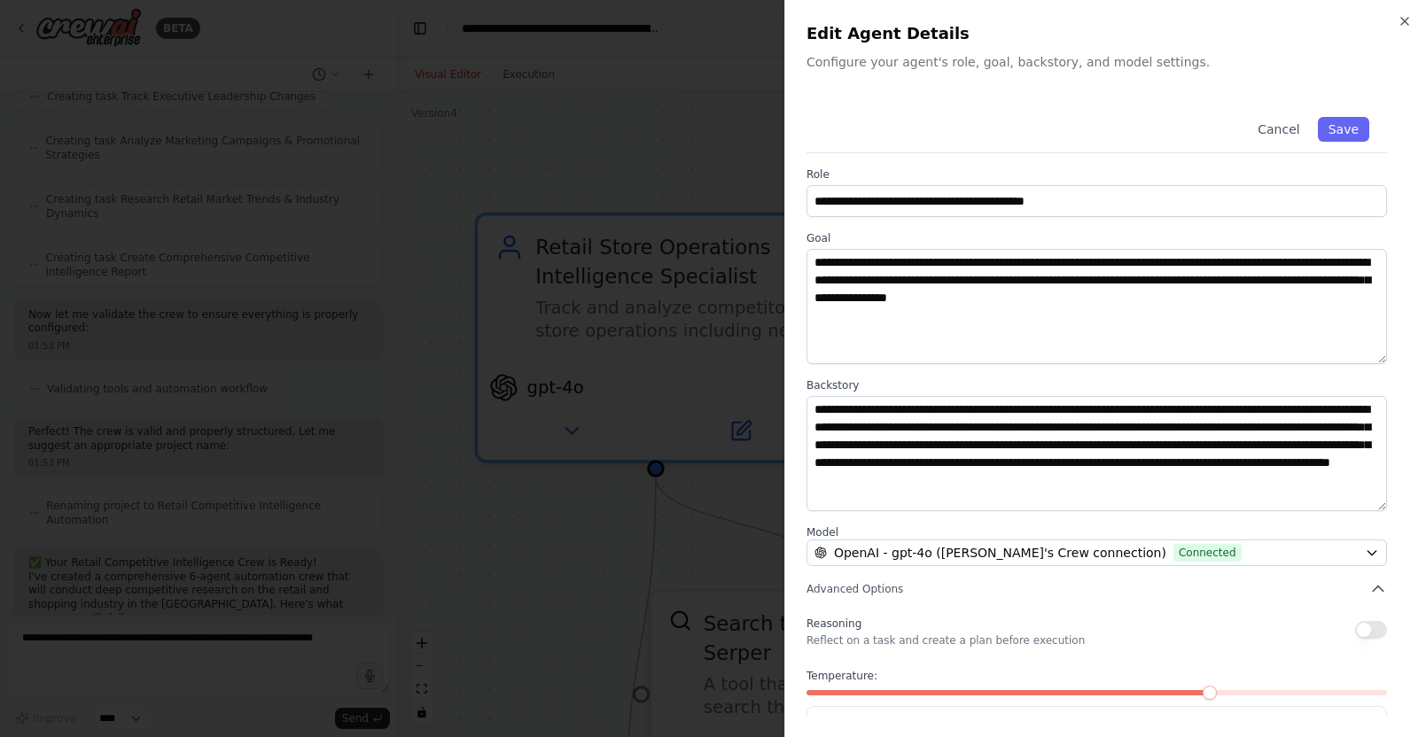
scroll to position [66, 0]
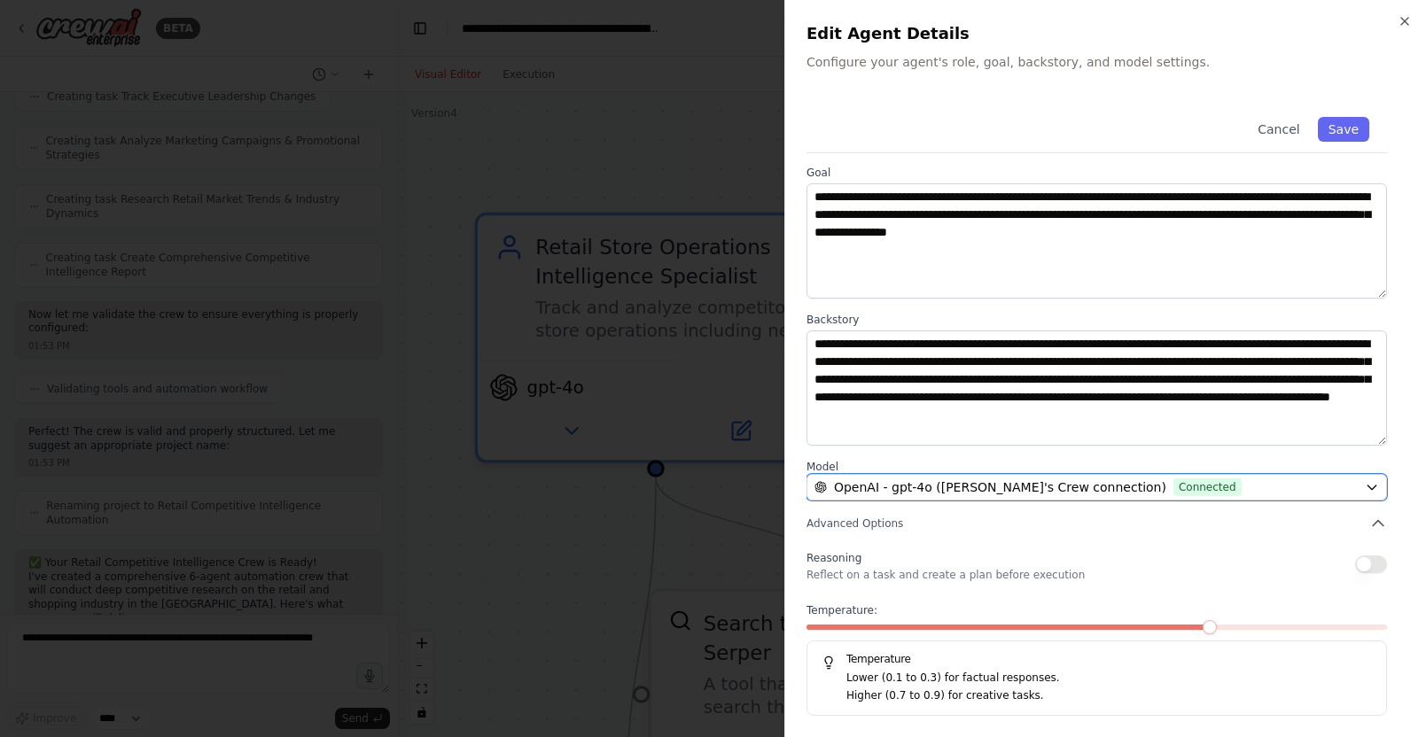
click at [1318, 488] on div "OpenAI - gpt-4o ([PERSON_NAME]'s Crew connection) Connected" at bounding box center [1085, 487] width 543 height 18
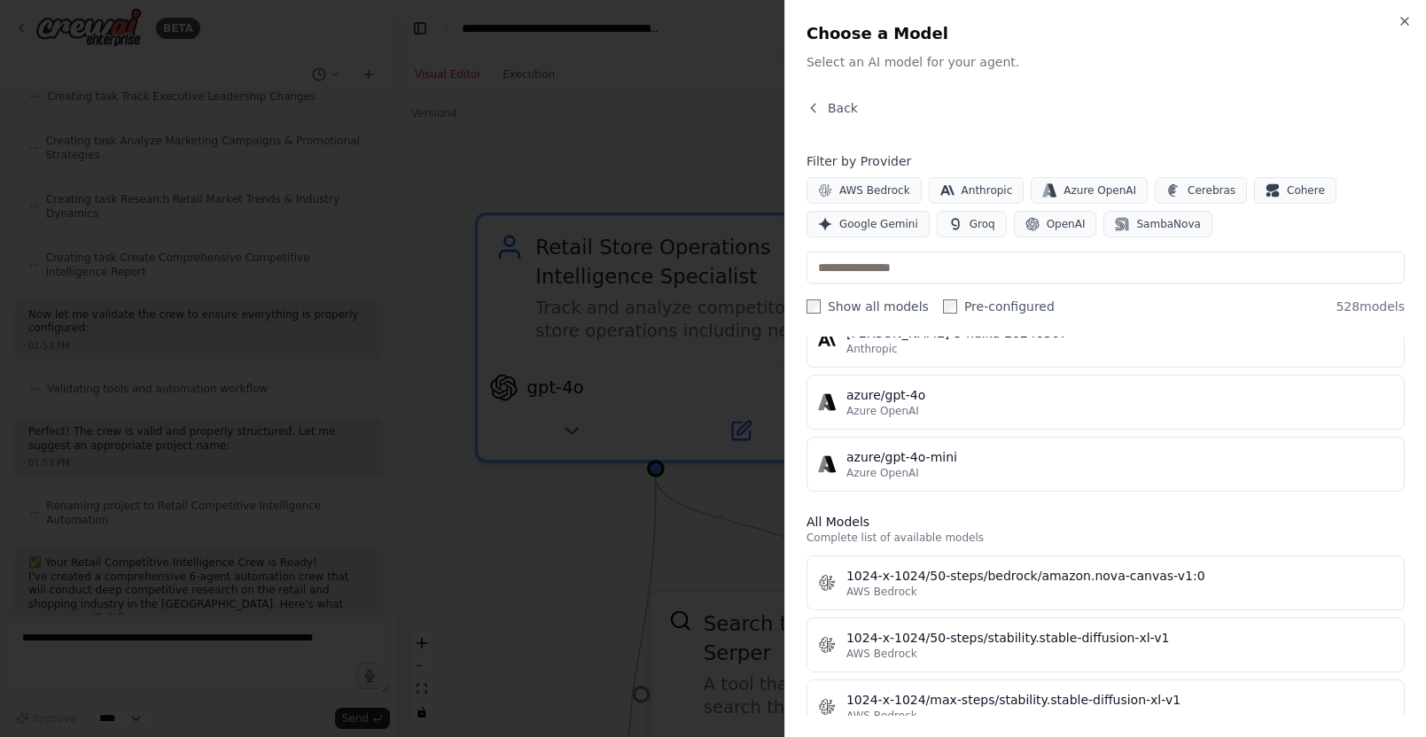
scroll to position [0, 0]
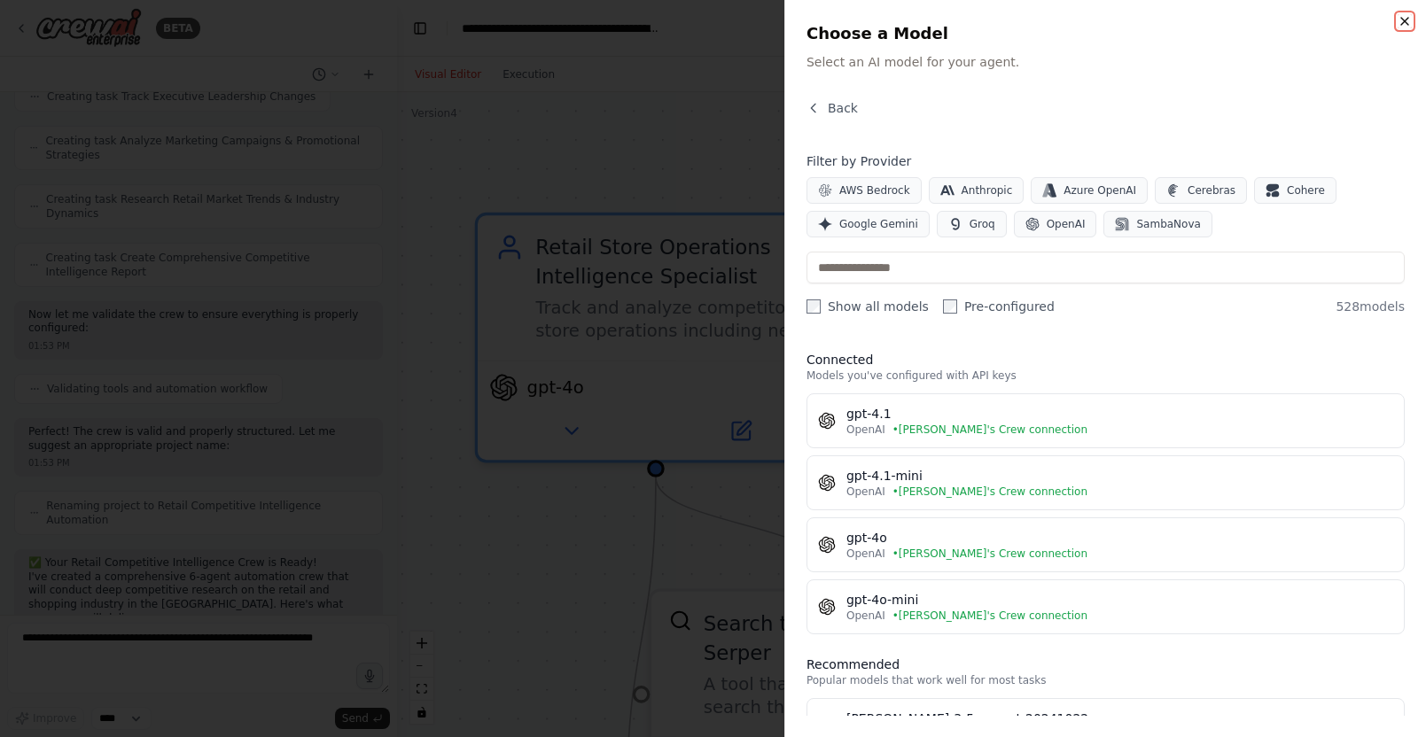
click at [1405, 25] on icon "button" at bounding box center [1404, 21] width 14 height 14
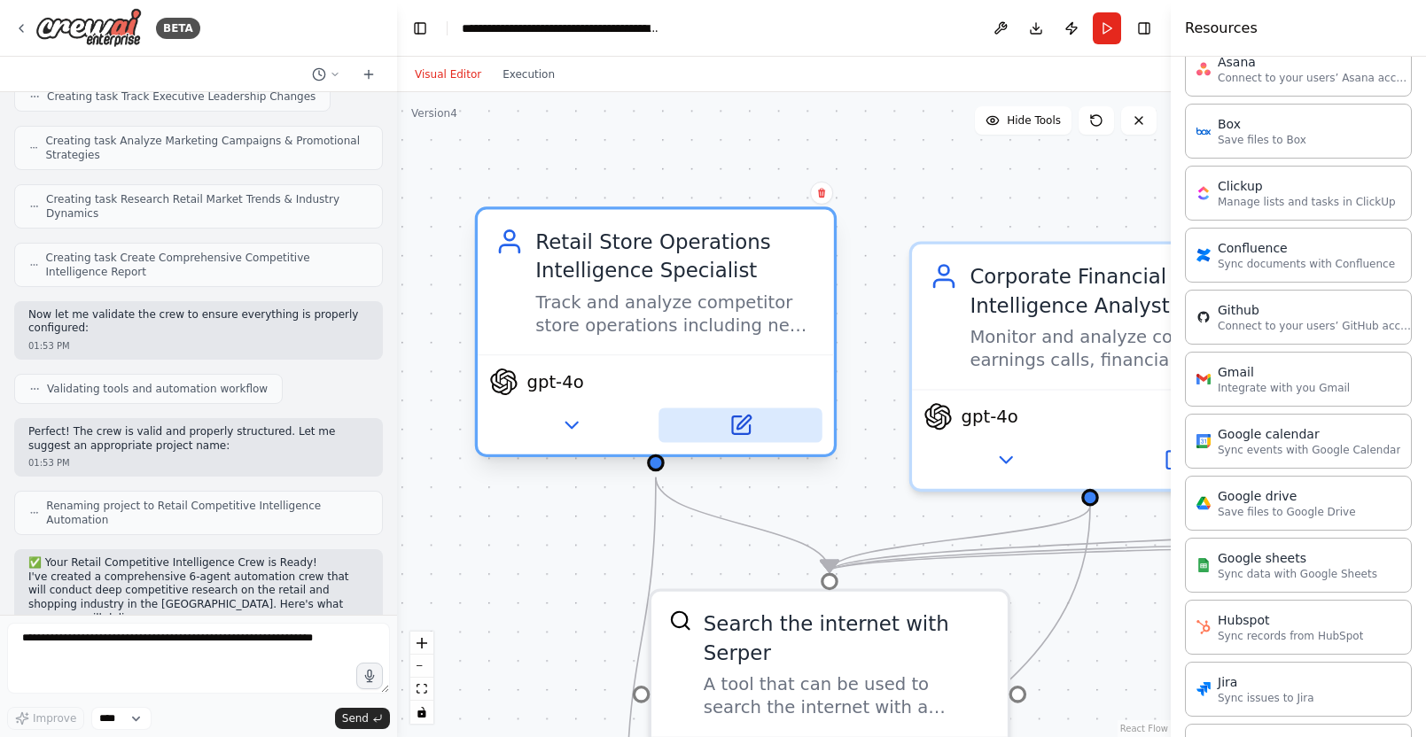
click at [743, 434] on icon at bounding box center [741, 425] width 18 height 18
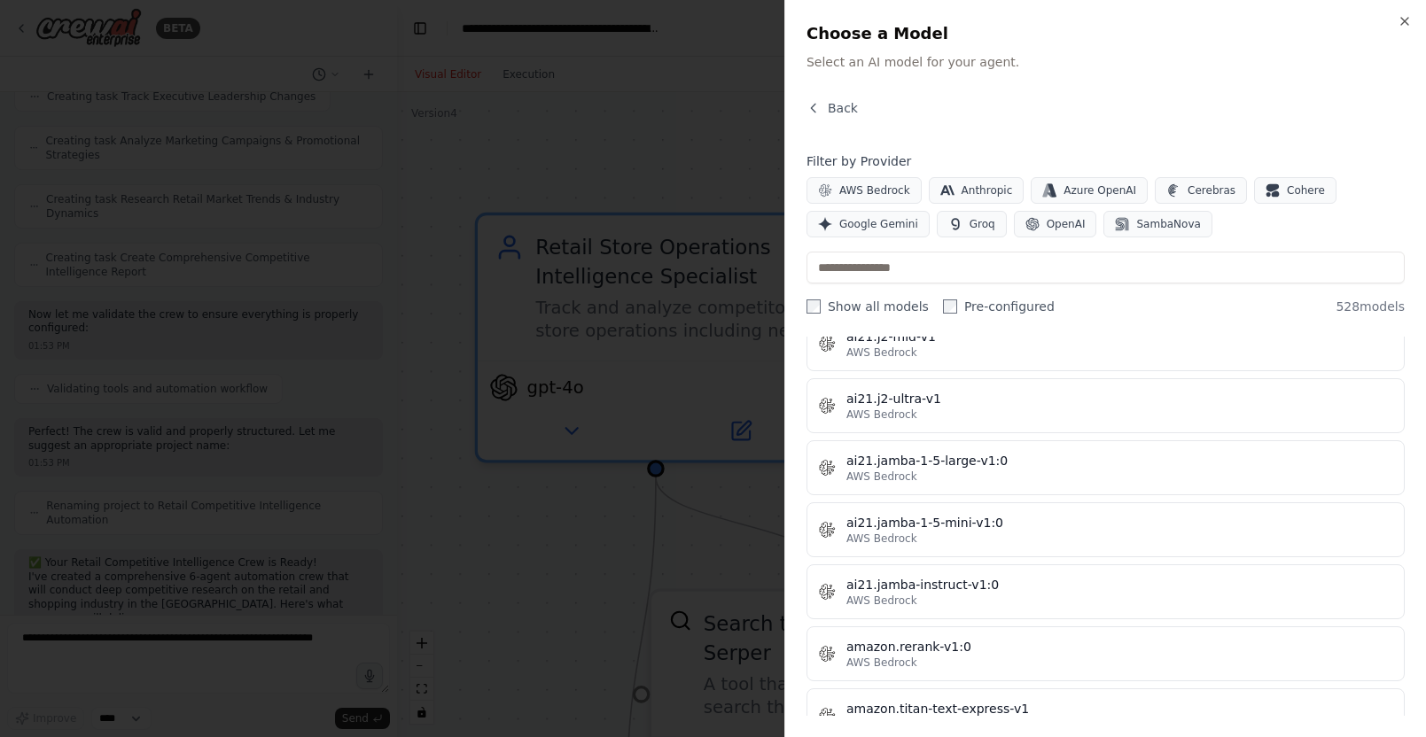
scroll to position [1019, 0]
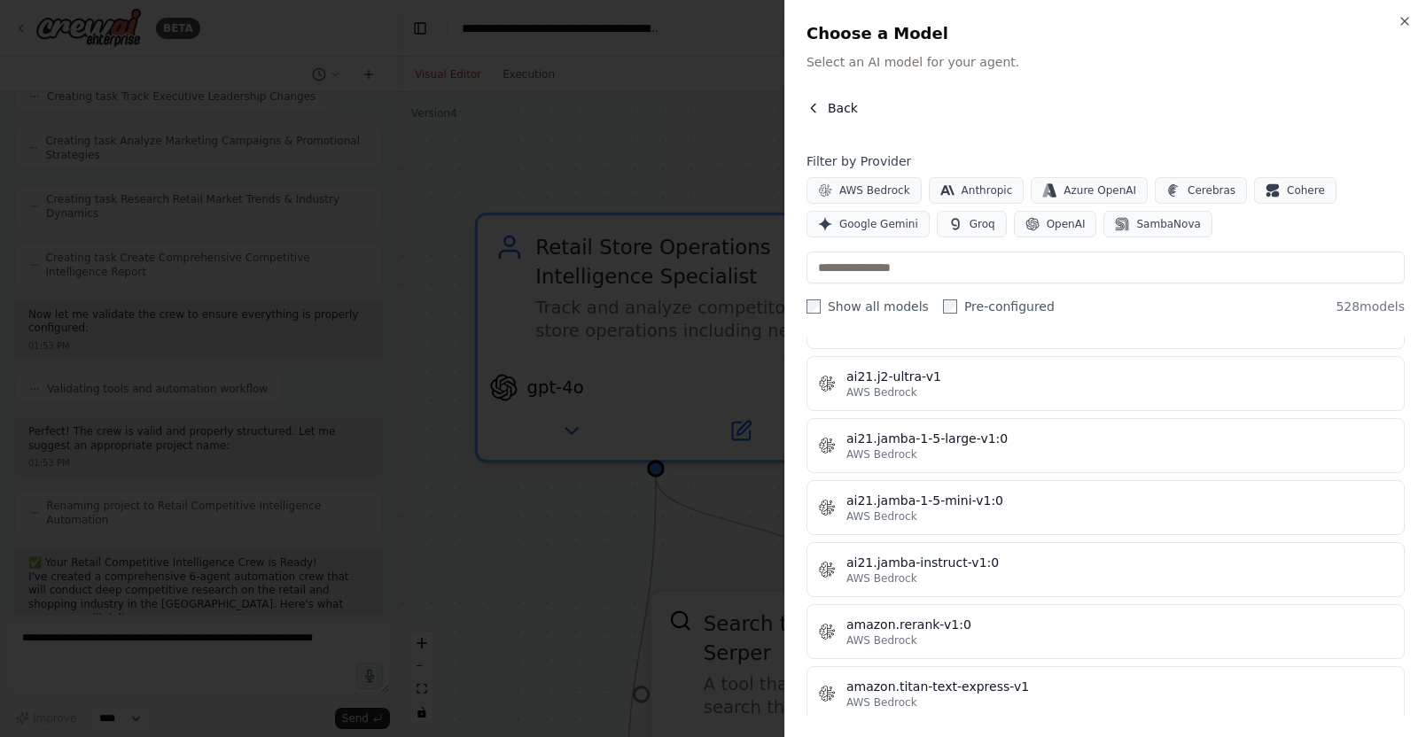
click at [849, 109] on span "Back" at bounding box center [843, 108] width 30 height 18
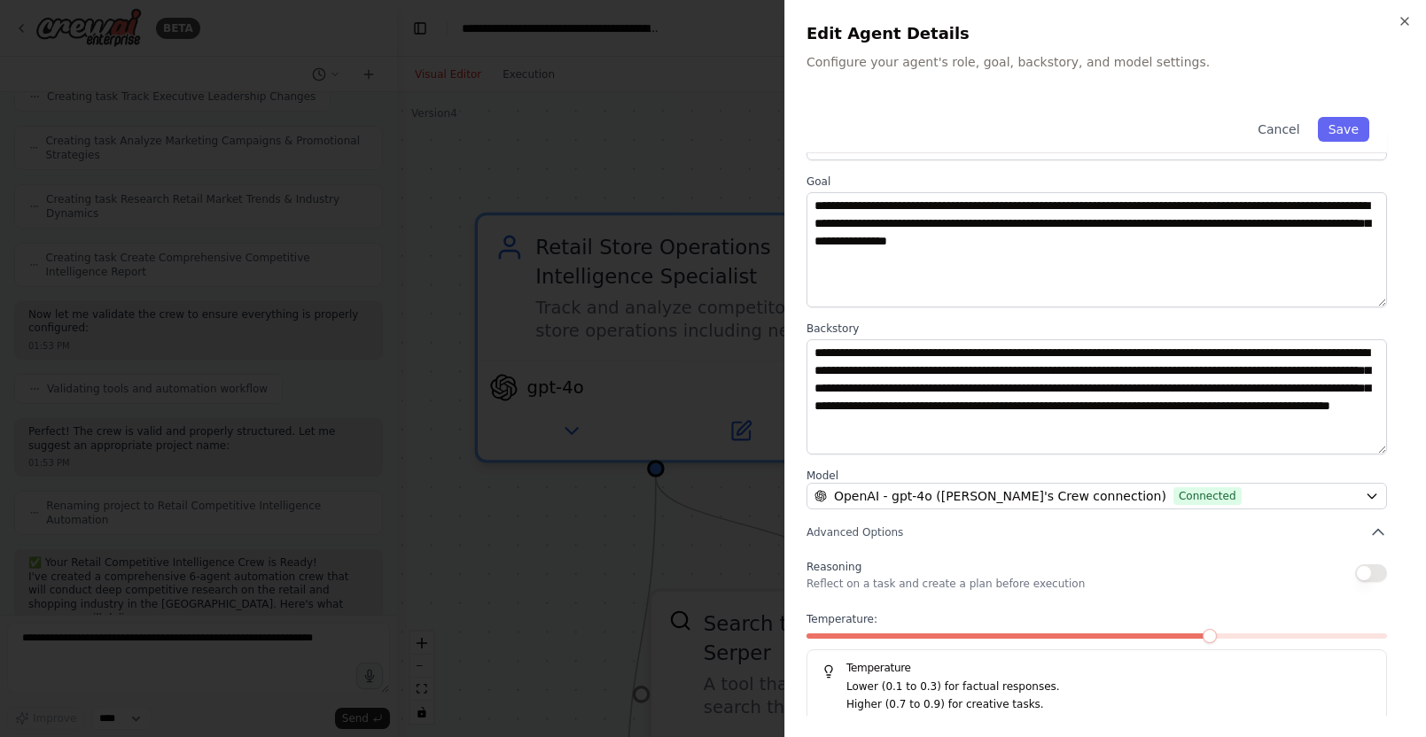
scroll to position [0, 0]
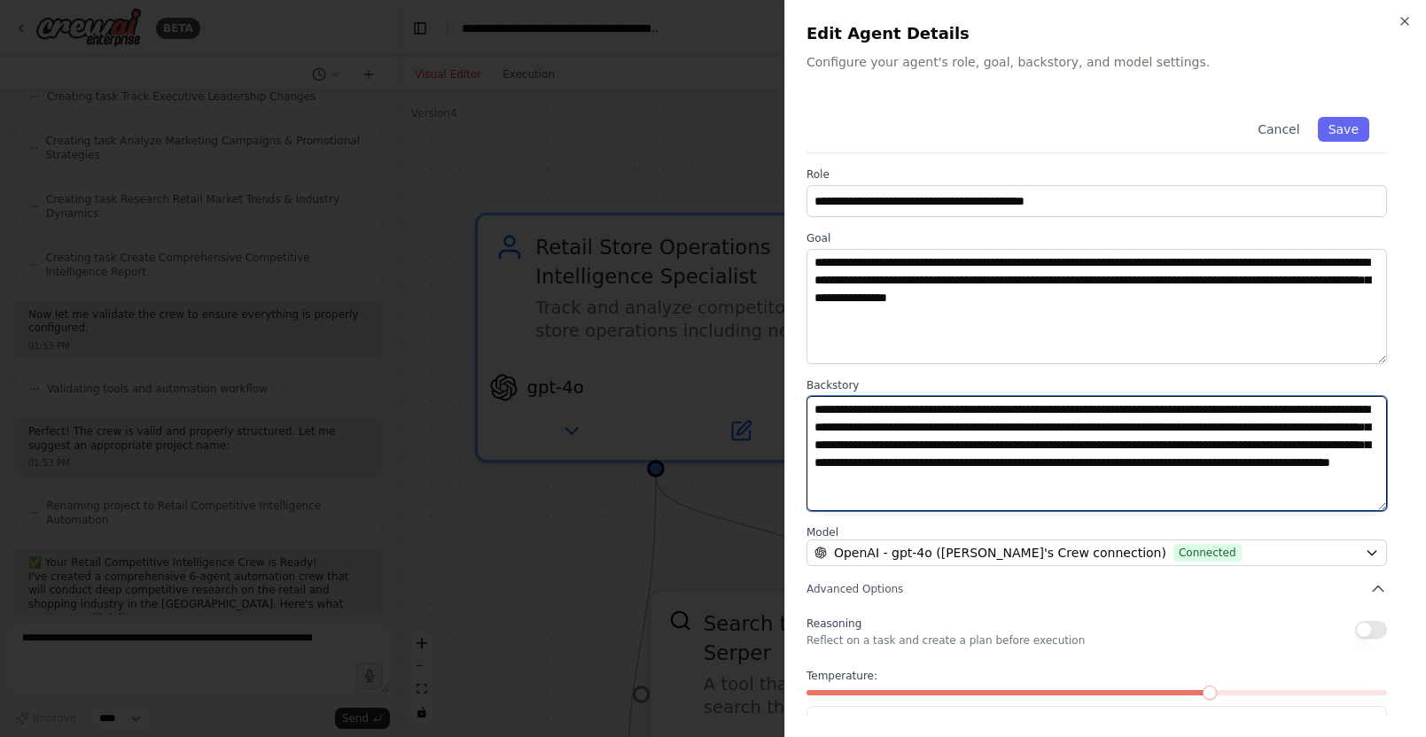
drag, startPoint x: 858, startPoint y: 441, endPoint x: 1028, endPoint y: 449, distance: 170.3
click at [1028, 449] on textarea "**********" at bounding box center [1096, 453] width 580 height 115
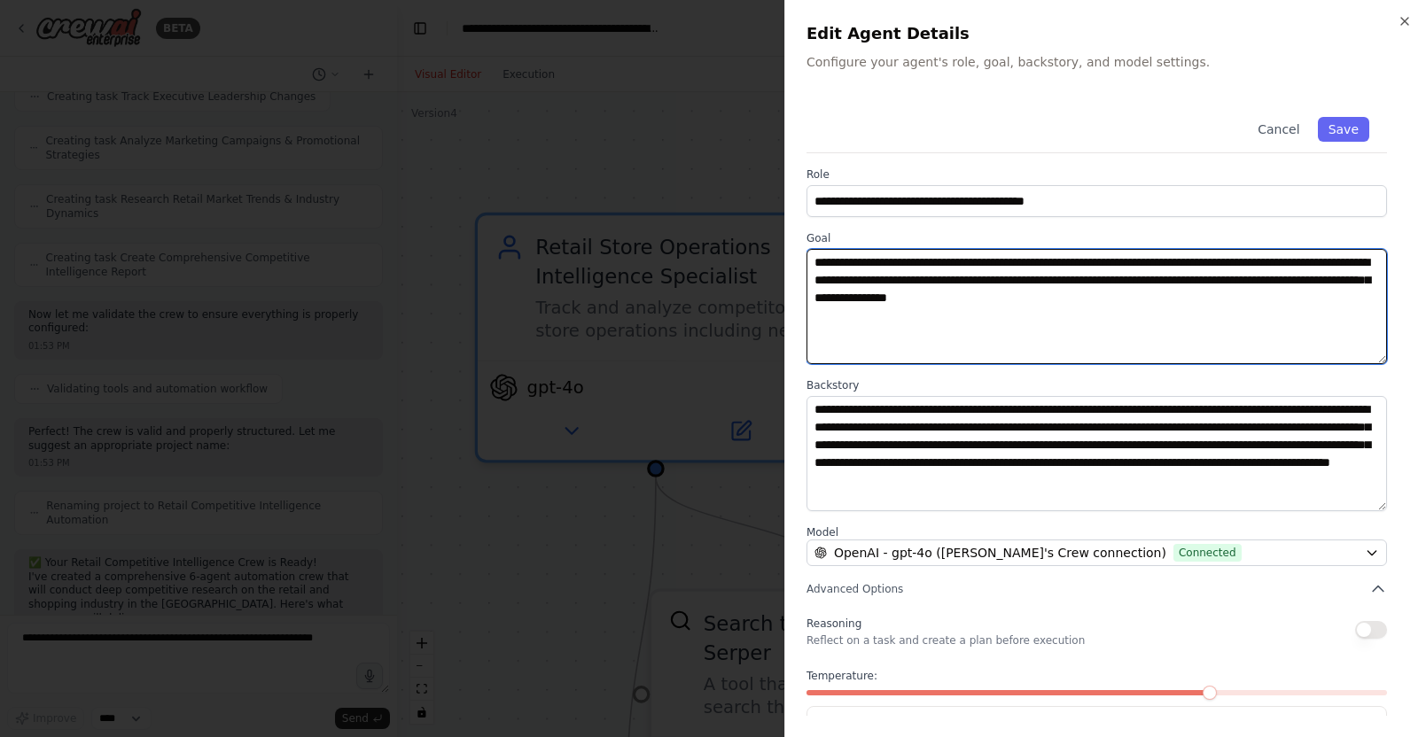
drag, startPoint x: 1124, startPoint y: 289, endPoint x: 1138, endPoint y: 292, distance: 14.6
click at [1138, 292] on textarea "**********" at bounding box center [1096, 306] width 580 height 115
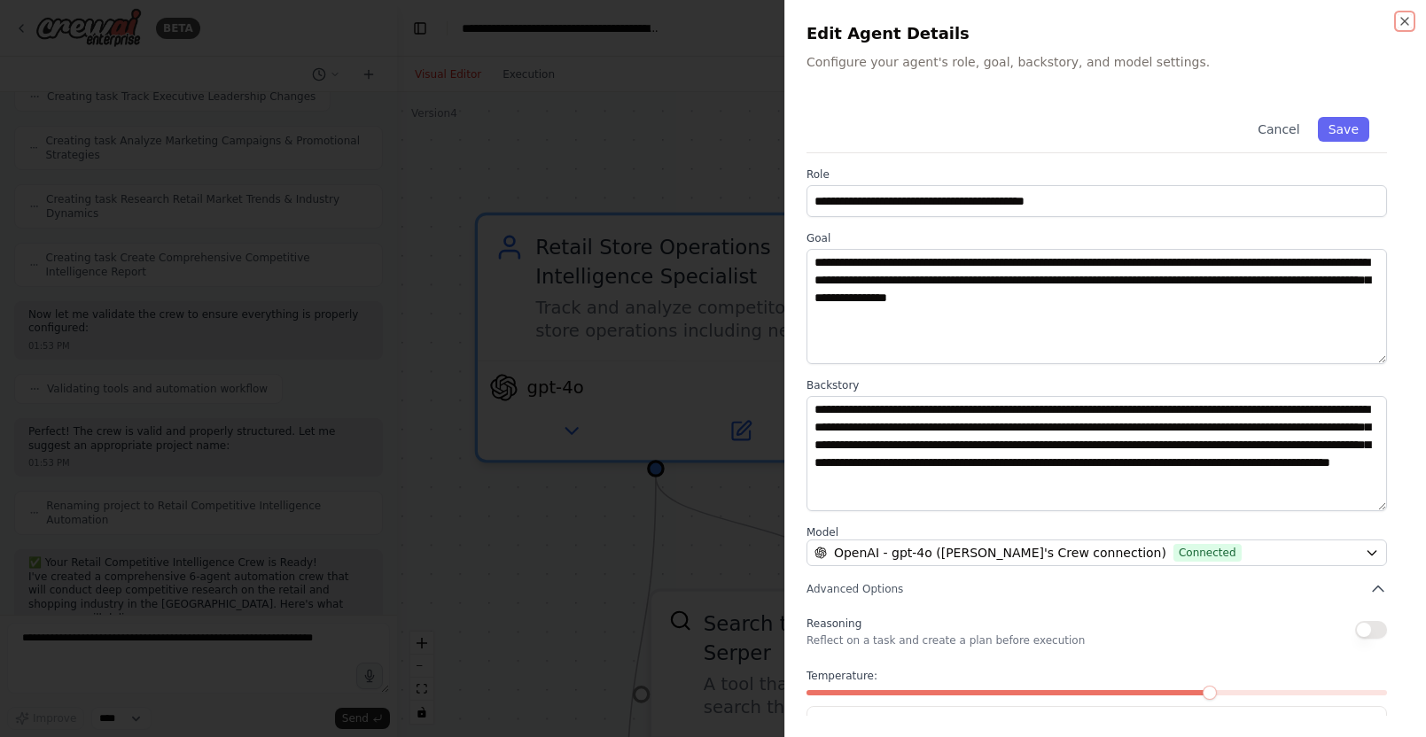
drag, startPoint x: 1404, startPoint y: 18, endPoint x: 1372, endPoint y: 59, distance: 52.5
click at [1404, 18] on icon "button" at bounding box center [1404, 21] width 14 height 14
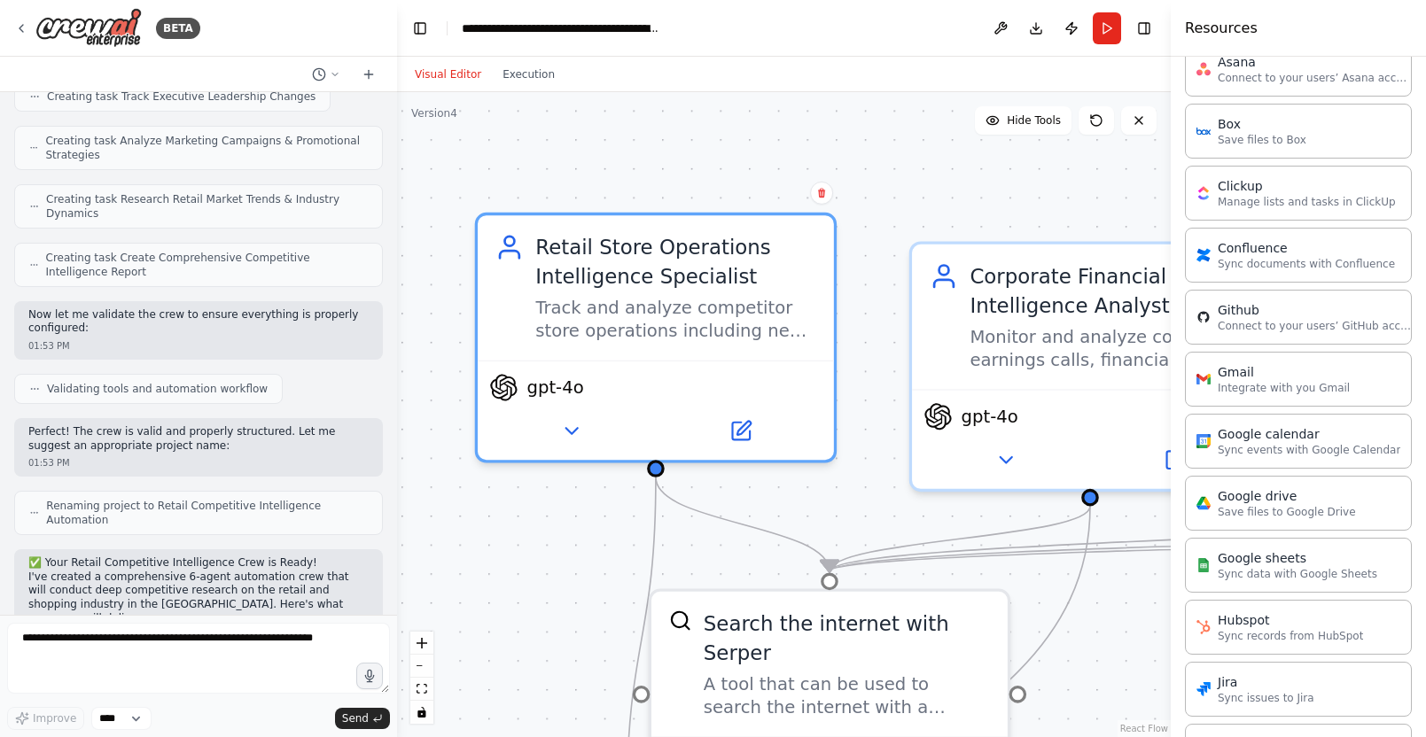
drag, startPoint x: 954, startPoint y: 70, endPoint x: 893, endPoint y: 314, distance: 251.2
click at [954, 70] on div "Visual Editor Execution" at bounding box center [784, 74] width 774 height 35
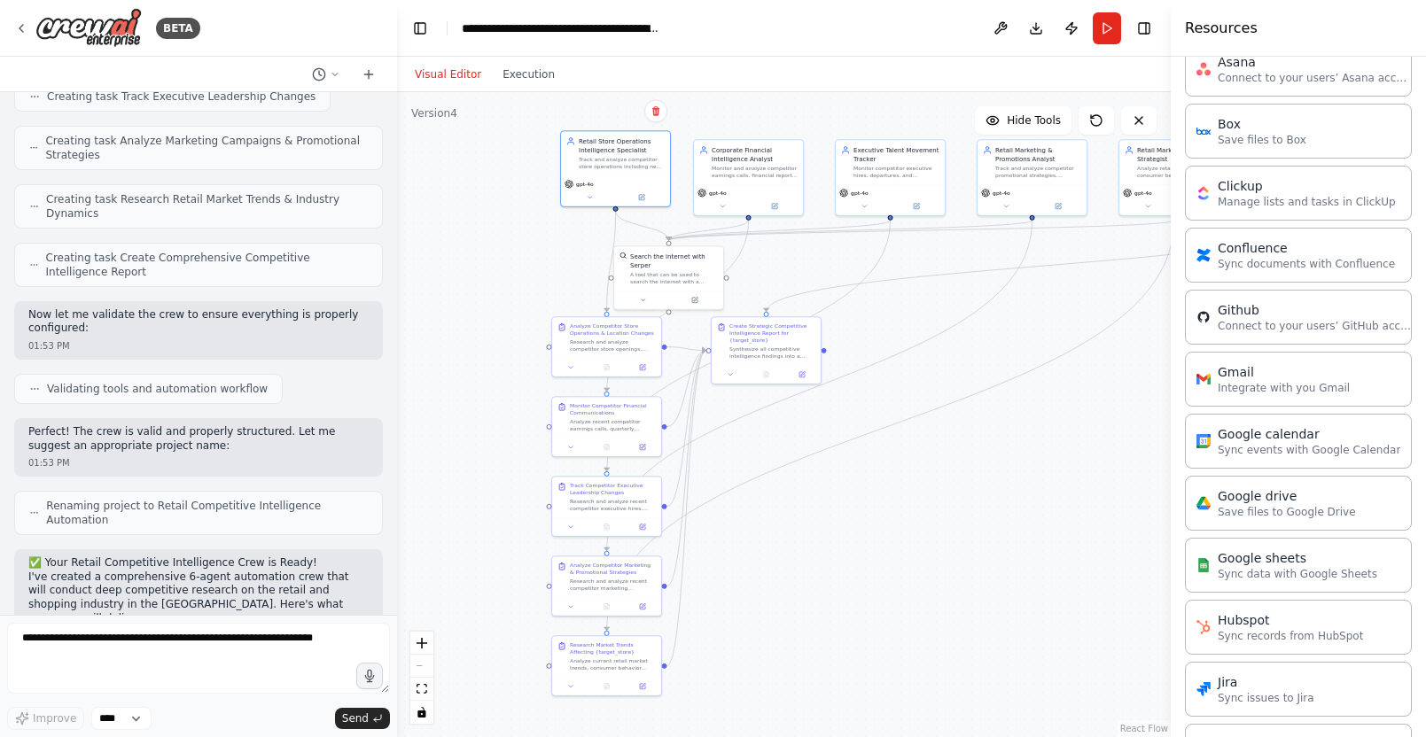
drag, startPoint x: 1014, startPoint y: 464, endPoint x: 880, endPoint y: 325, distance: 193.0
click at [880, 325] on div ".deletable-edge-delete-btn { width: 20px; height: 20px; border: 0px solid #ffff…" at bounding box center [784, 414] width 774 height 645
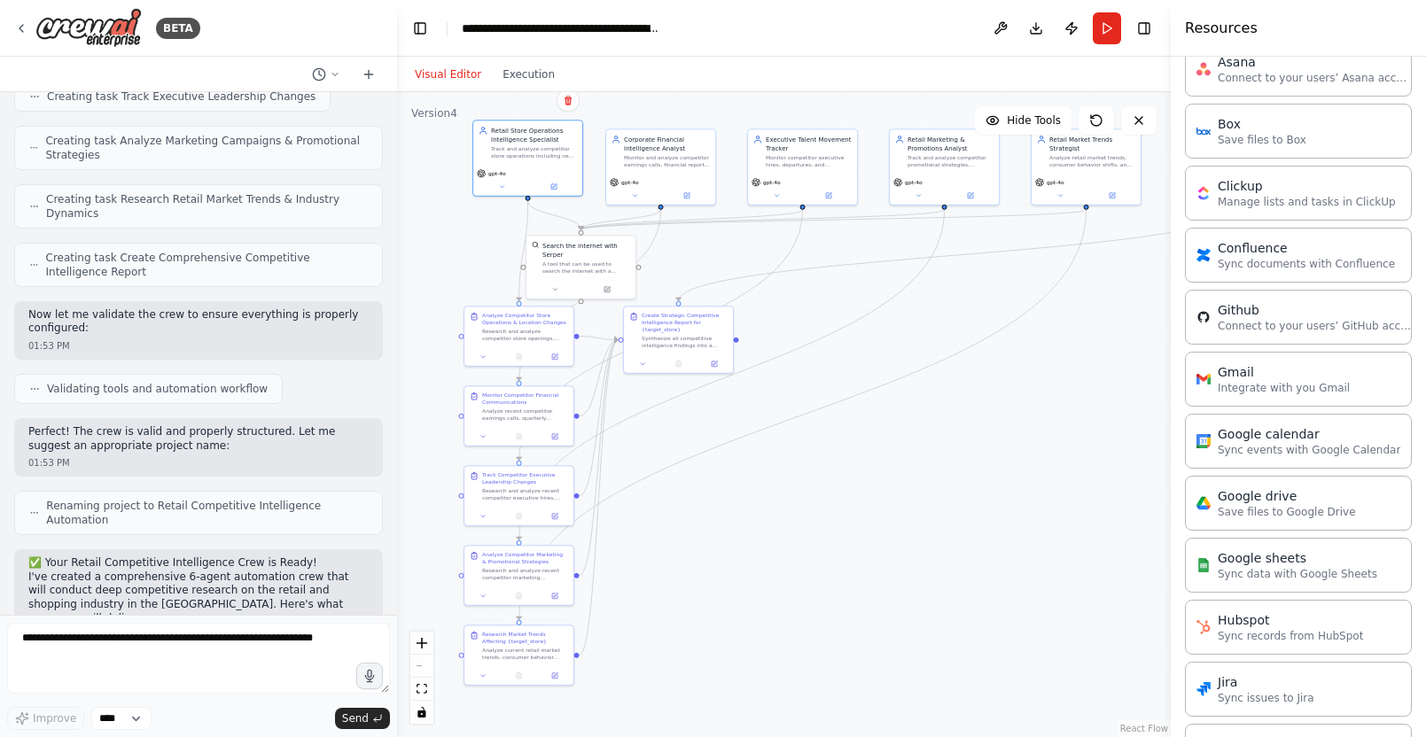
drag, startPoint x: 1048, startPoint y: 416, endPoint x: 995, endPoint y: 432, distance: 55.3
click at [995, 432] on div ".deletable-edge-delete-btn { width: 20px; height: 20px; border: 0px solid #ffff…" at bounding box center [784, 414] width 774 height 645
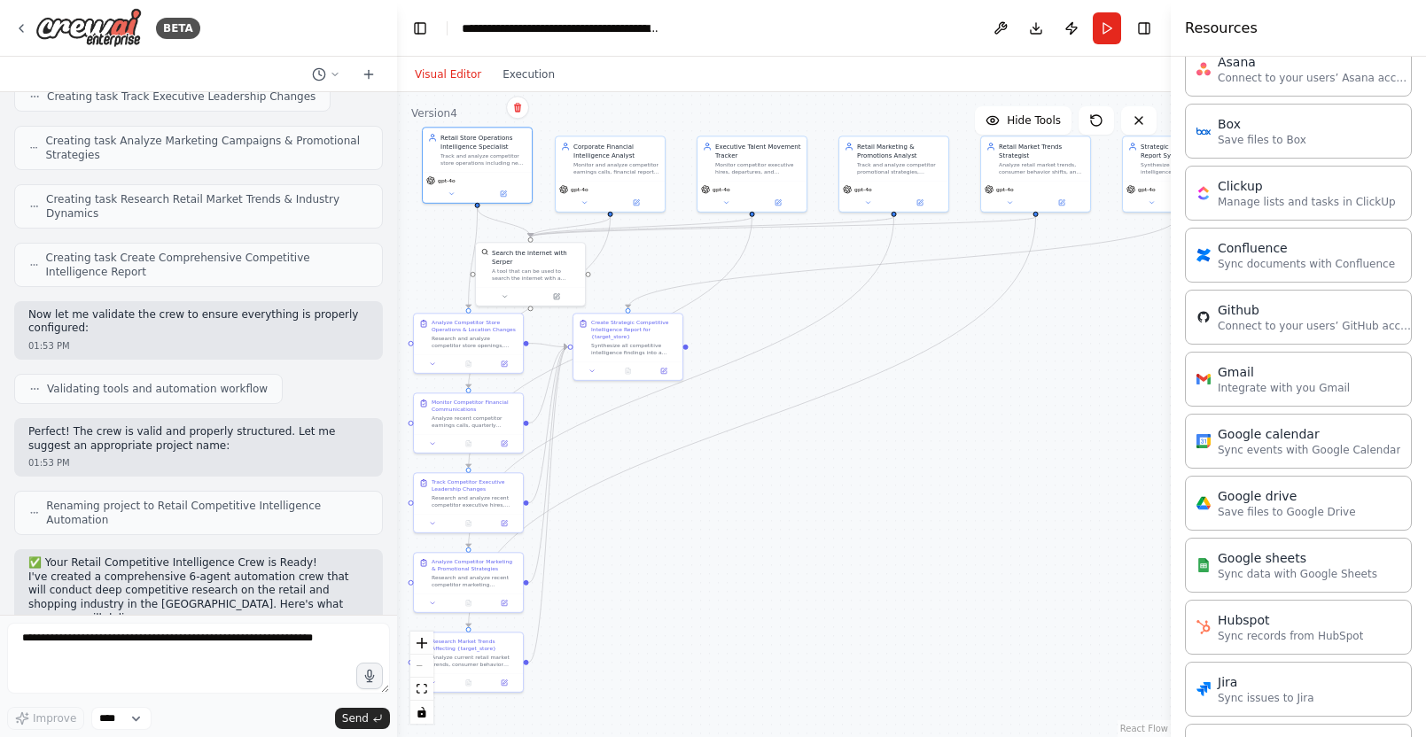
drag, startPoint x: 1019, startPoint y: 405, endPoint x: 1007, endPoint y: 405, distance: 12.4
click at [1007, 405] on div ".deletable-edge-delete-btn { width: 20px; height: 20px; border: 0px solid #ffff…" at bounding box center [784, 414] width 774 height 645
